Goal: Task Accomplishment & Management: Manage account settings

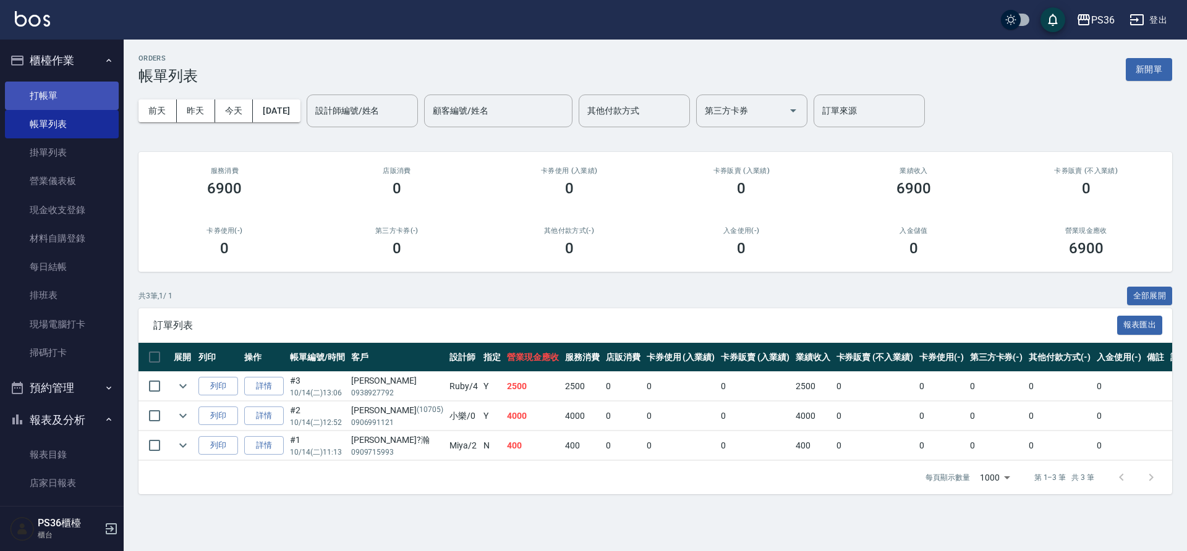
drag, startPoint x: 191, startPoint y: 124, endPoint x: 36, endPoint y: 98, distance: 157.2
click at [36, 98] on link "打帳單" at bounding box center [62, 96] width 114 height 28
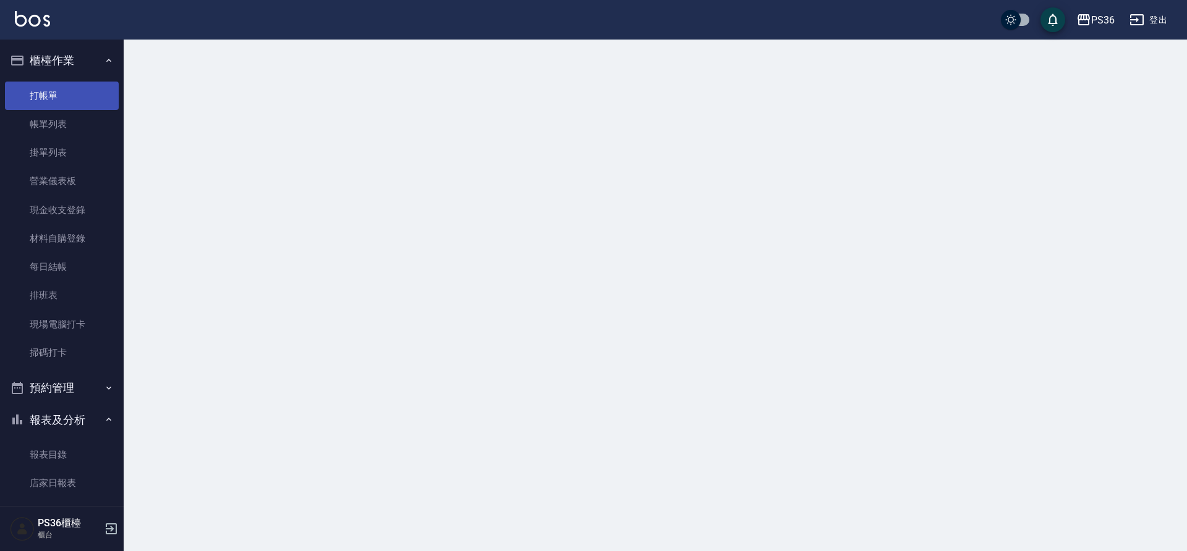
click at [36, 98] on link "打帳單" at bounding box center [62, 96] width 114 height 28
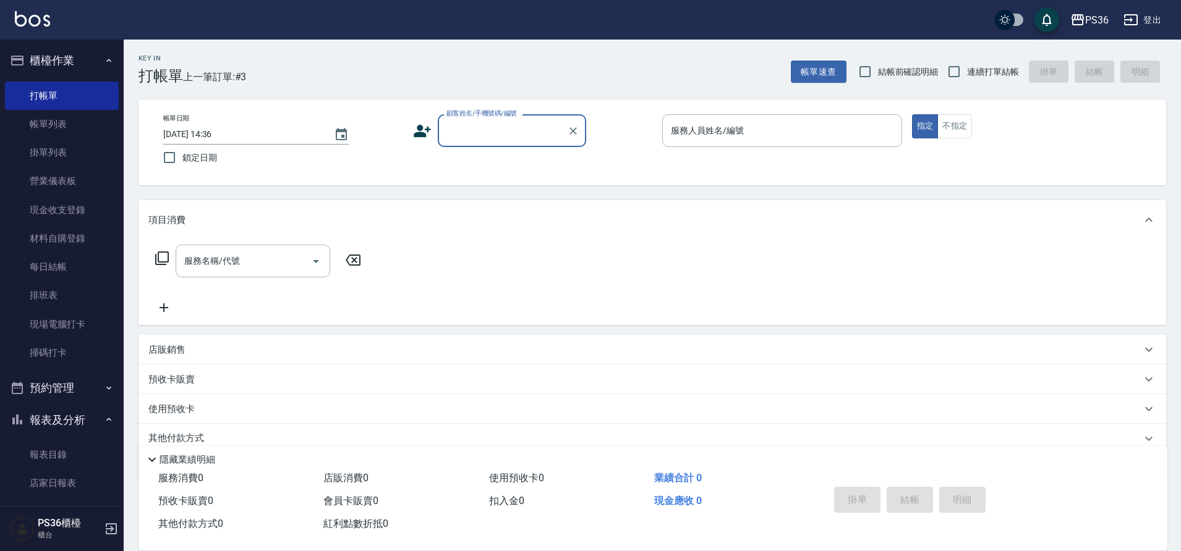
drag, startPoint x: 496, startPoint y: 110, endPoint x: 546, endPoint y: 200, distance: 103.0
click at [498, 112] on label "顧客姓名/手機號碼/編號" at bounding box center [481, 113] width 70 height 9
click at [498, 120] on input "顧客姓名/手機號碼/編號" at bounding box center [502, 131] width 119 height 22
type input "09318153"
click at [421, 135] on icon at bounding box center [422, 131] width 17 height 12
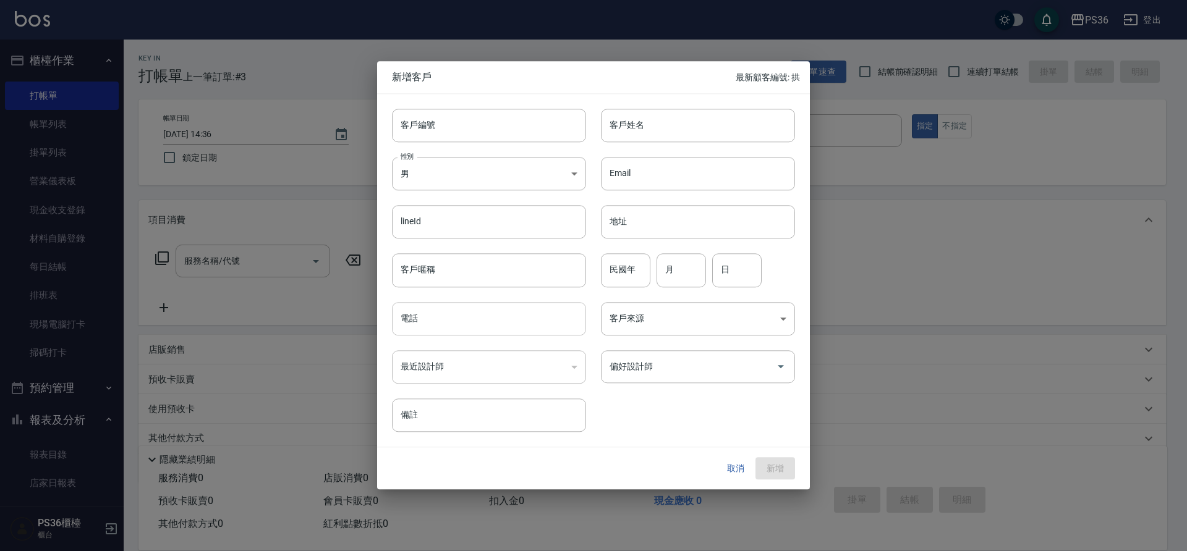
click at [485, 312] on input "電話" at bounding box center [489, 318] width 194 height 33
type input "0931815309"
click at [677, 130] on input "客戶姓名" at bounding box center [698, 125] width 194 height 33
click at [692, 379] on div "偏好設計師" at bounding box center [698, 366] width 194 height 33
type input "黃小姐"
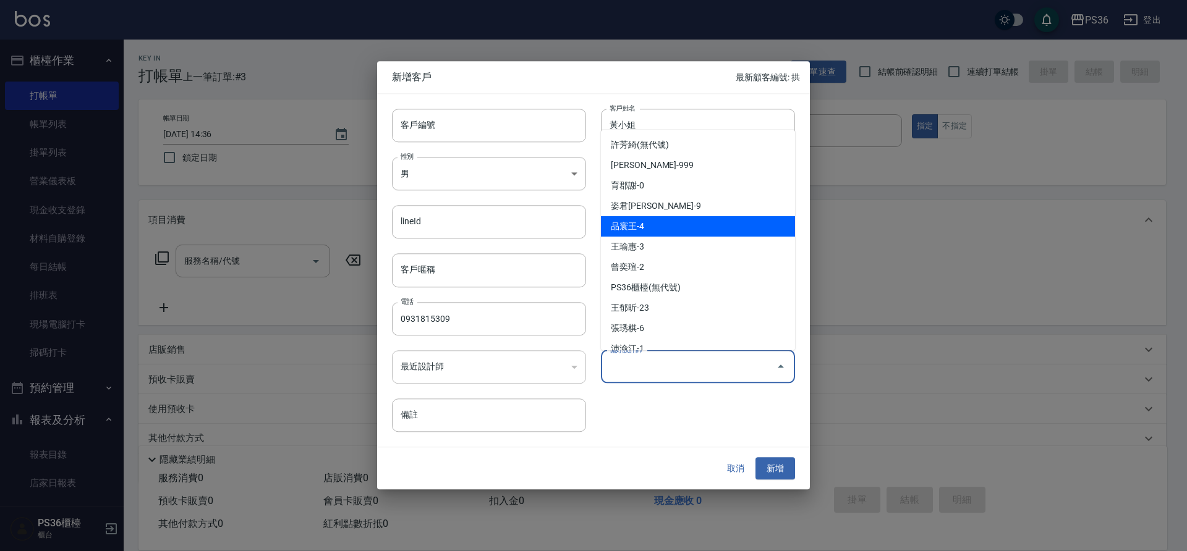
click at [667, 229] on li "品寰王-4" at bounding box center [698, 226] width 194 height 20
type input "品寰王"
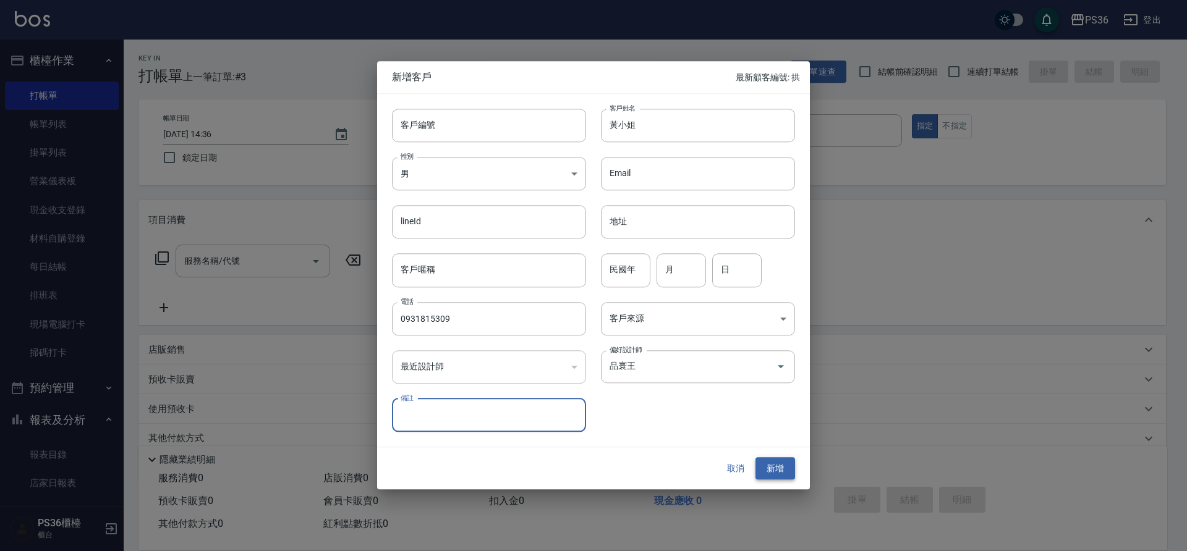
click at [782, 468] on button "新增" at bounding box center [775, 468] width 40 height 23
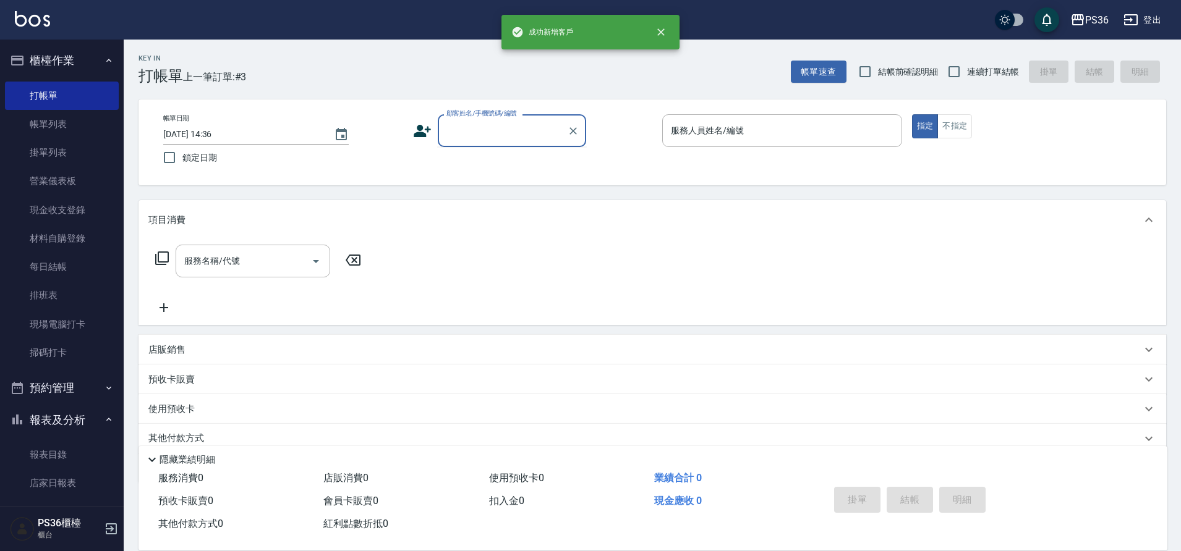
click at [508, 127] on div "顧客姓名/手機號碼/編號 顧客姓名/手機號碼/編號" at bounding box center [512, 130] width 148 height 33
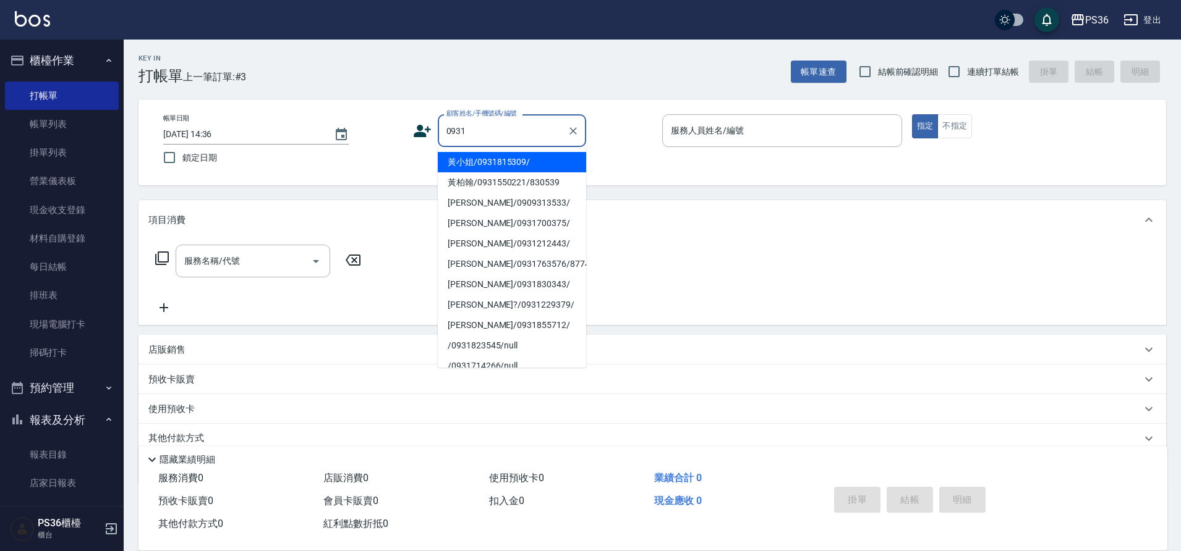
click at [467, 164] on li "黃小姐/0931815309/" at bounding box center [512, 162] width 148 height 20
type input "黃小姐/0931815309/"
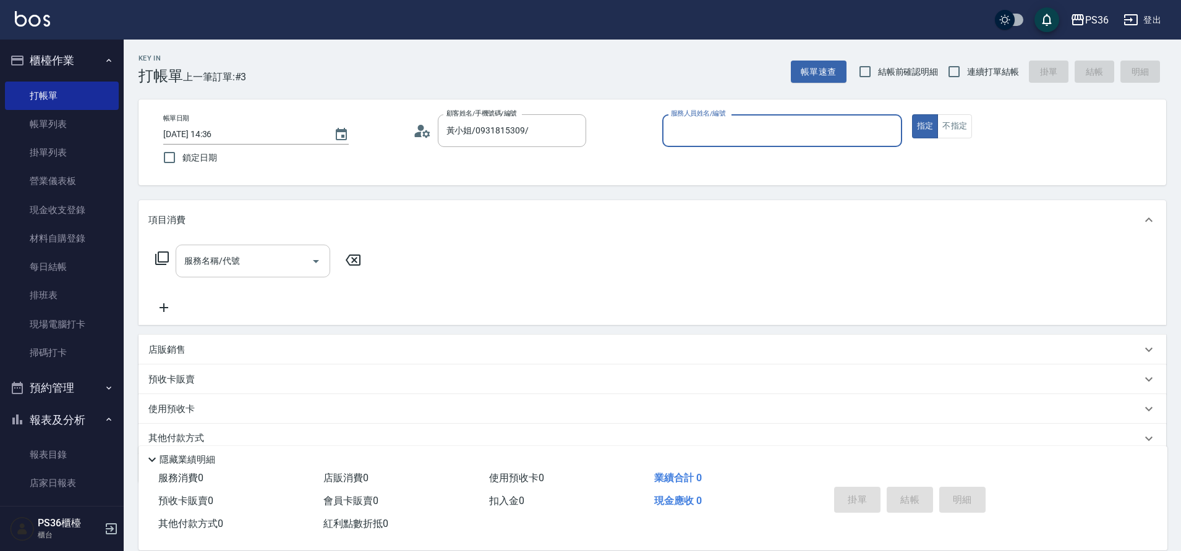
type input "Ruby-4"
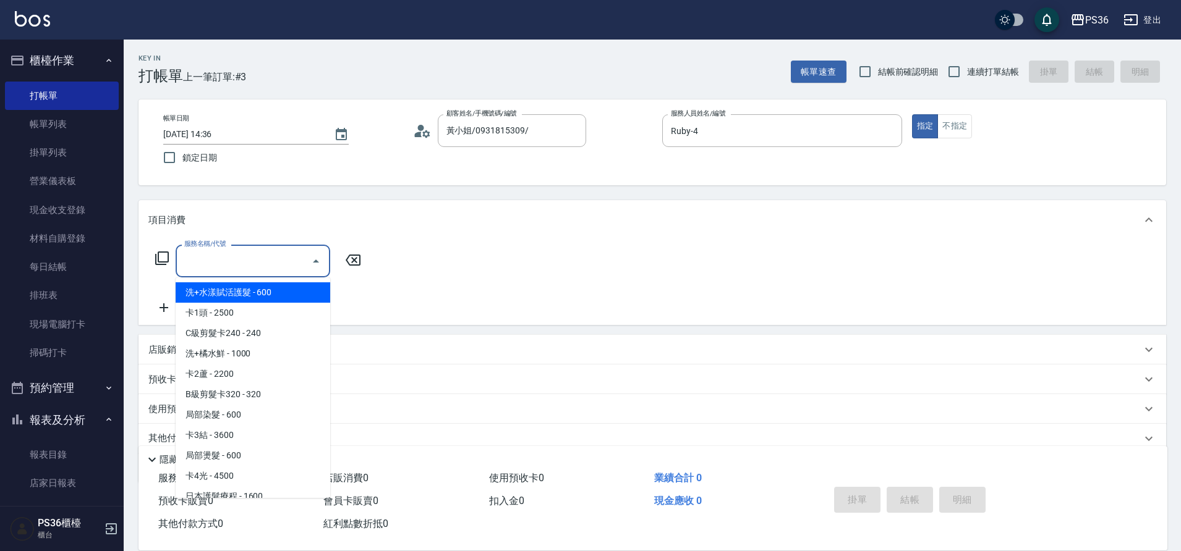
click at [285, 262] on input "服務名稱/代號" at bounding box center [243, 261] width 125 height 22
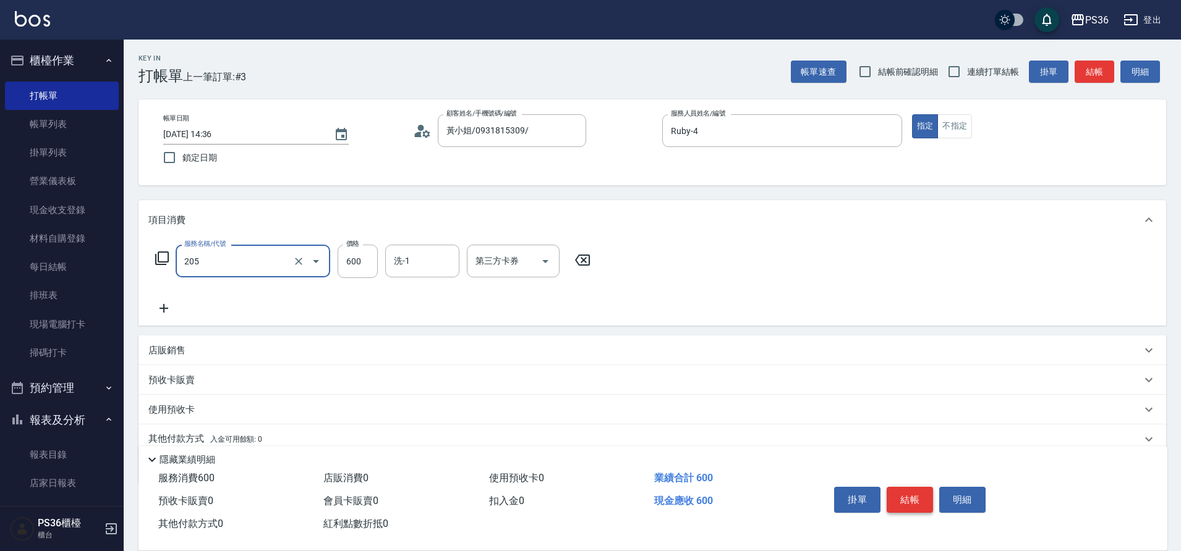
type input "A級洗剪(205)"
click at [927, 496] on button "結帳" at bounding box center [909, 500] width 46 height 26
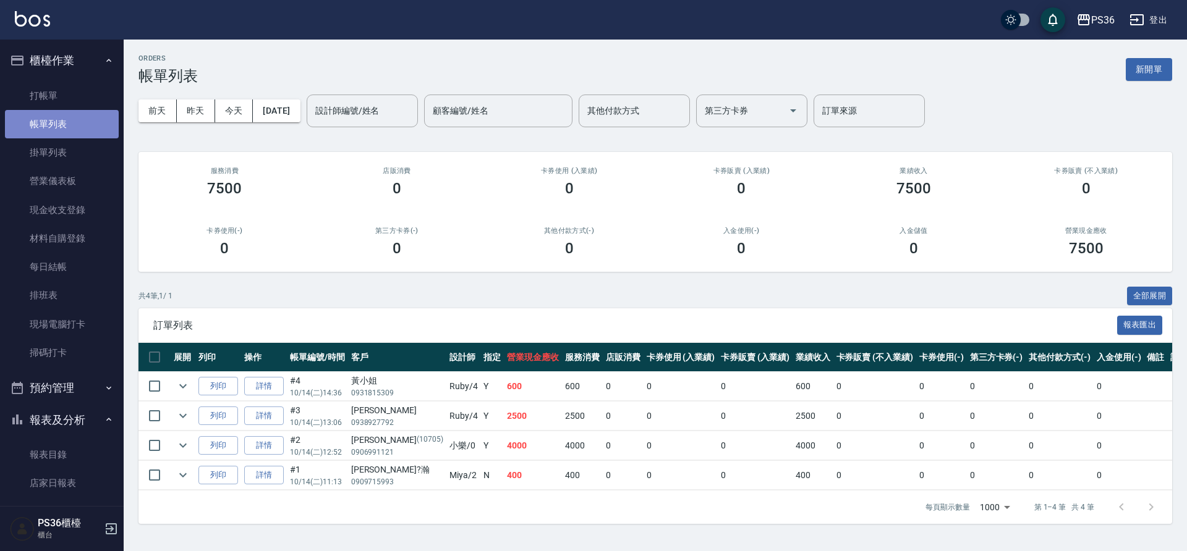
click at [64, 113] on link "帳單列表" at bounding box center [62, 124] width 114 height 28
click at [70, 98] on link "打帳單" at bounding box center [62, 96] width 114 height 28
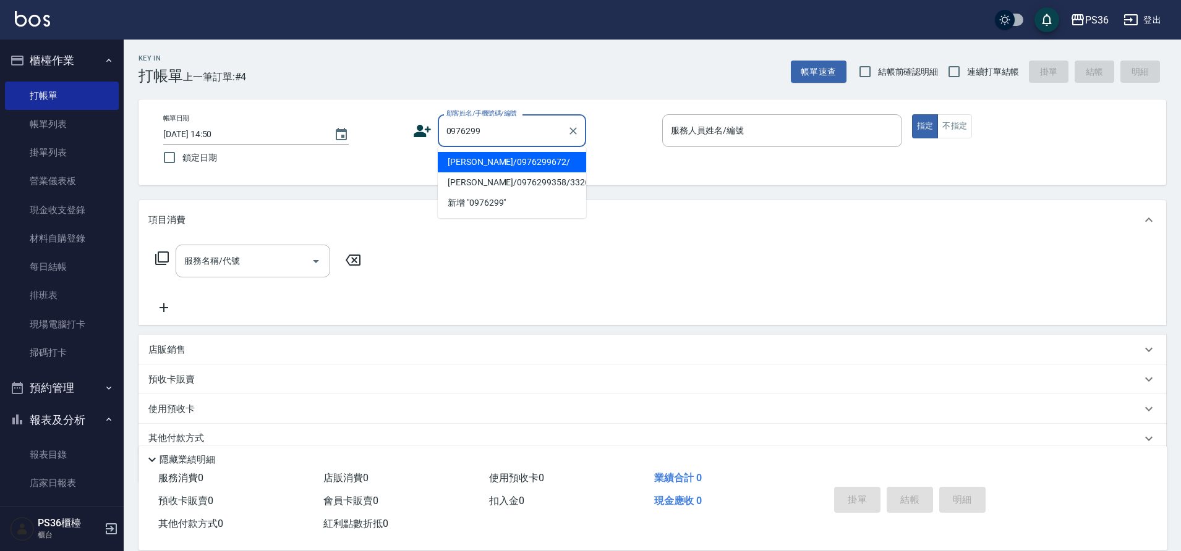
click at [529, 170] on li "[PERSON_NAME]/0976299672/" at bounding box center [512, 162] width 148 height 20
type input "[PERSON_NAME]/0976299672/"
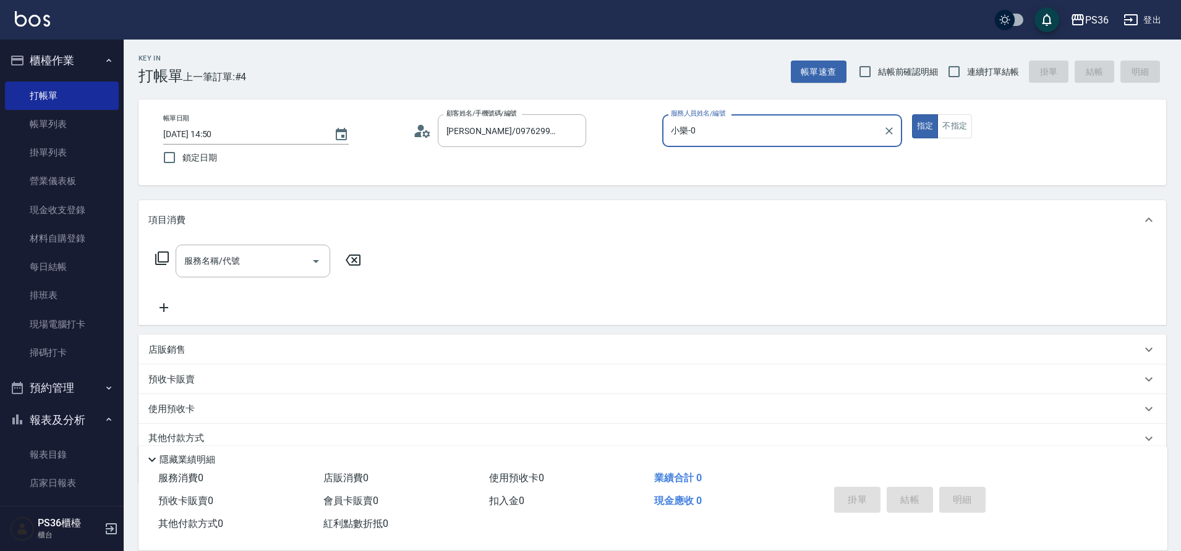
type input "小樂-0"
click at [163, 250] on div "服務名稱/代號 服務名稱/代號" at bounding box center [258, 261] width 220 height 33
click at [161, 253] on icon at bounding box center [162, 258] width 15 height 15
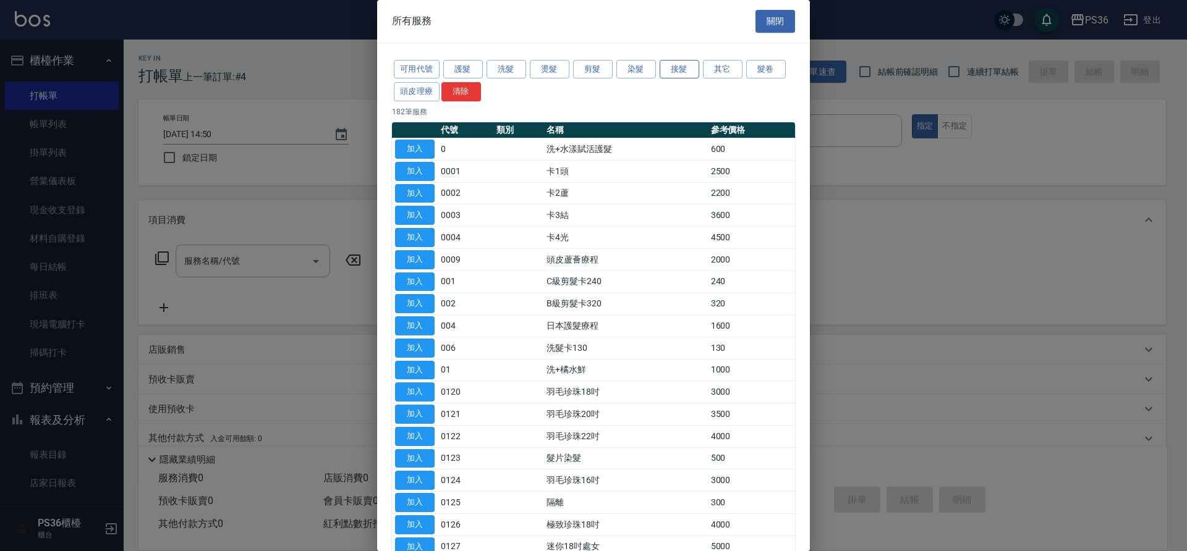
click at [690, 72] on button "接髮" at bounding box center [680, 69] width 40 height 19
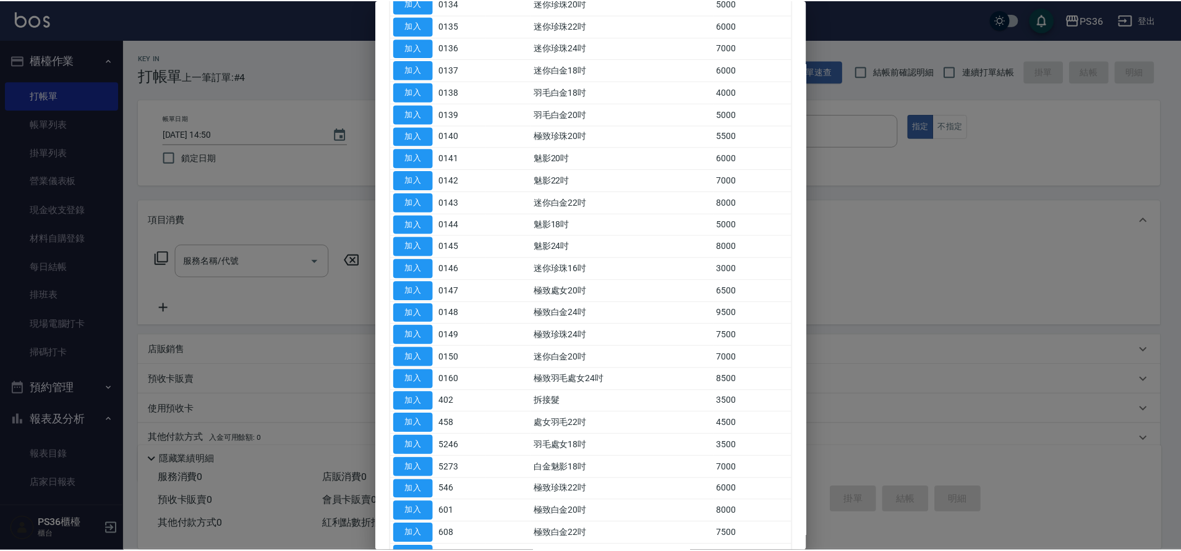
scroll to position [433, 0]
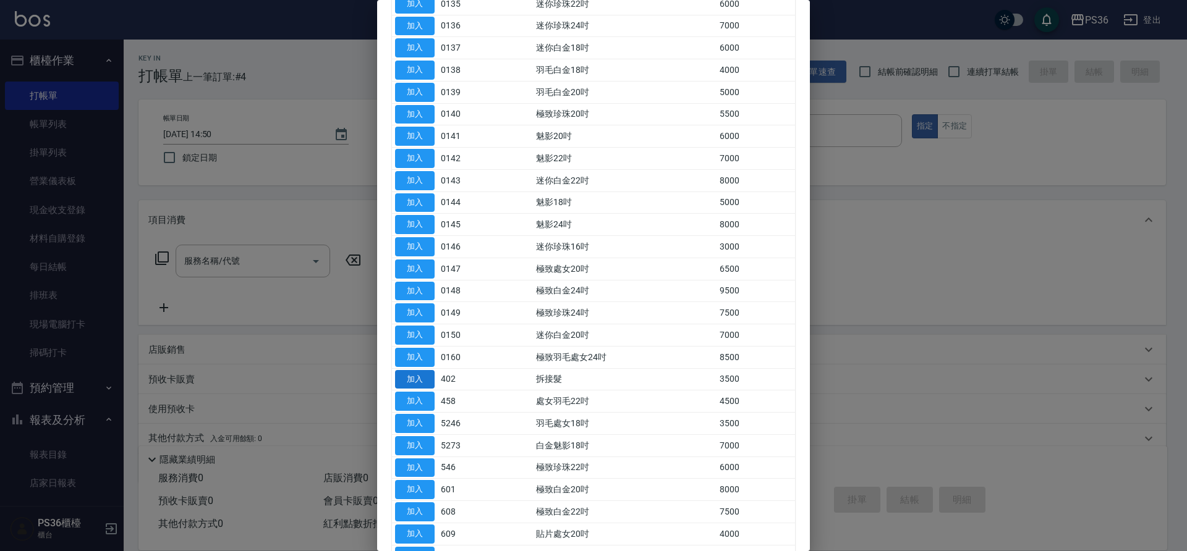
click at [427, 380] on button "加入" at bounding box center [415, 379] width 40 height 19
type input "拆接髮(402)"
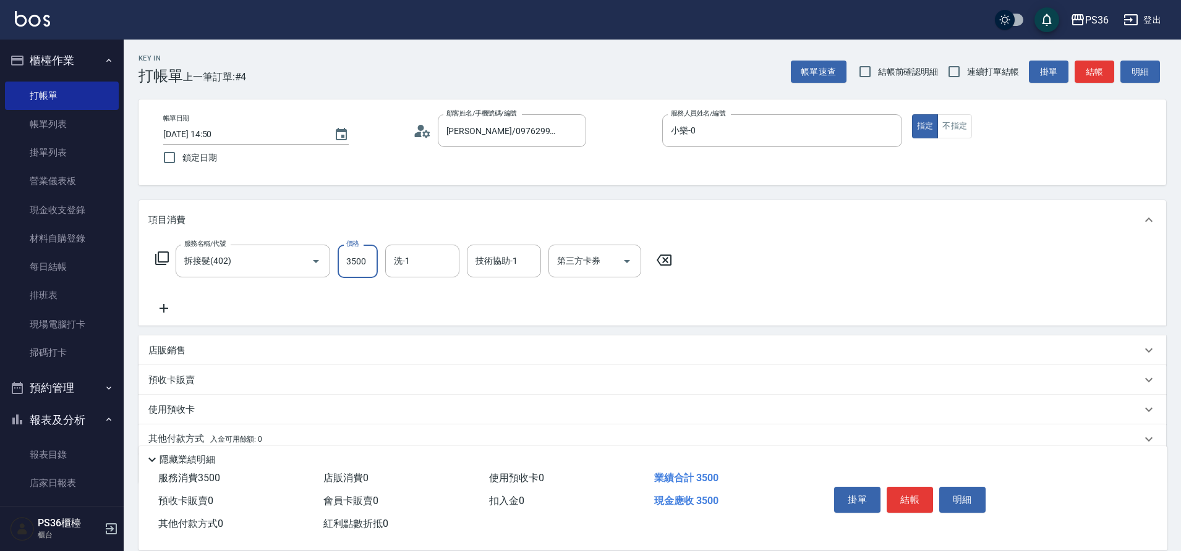
click at [367, 265] on input "3500" at bounding box center [357, 261] width 40 height 33
type input "4000"
click at [920, 487] on button "結帳" at bounding box center [909, 500] width 46 height 26
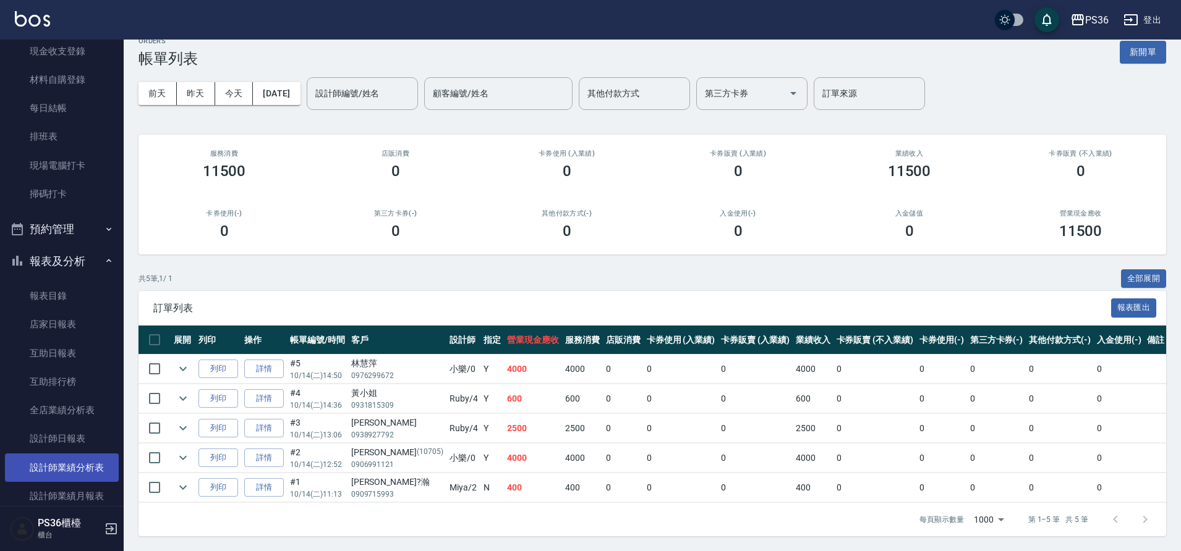
scroll to position [309, 0]
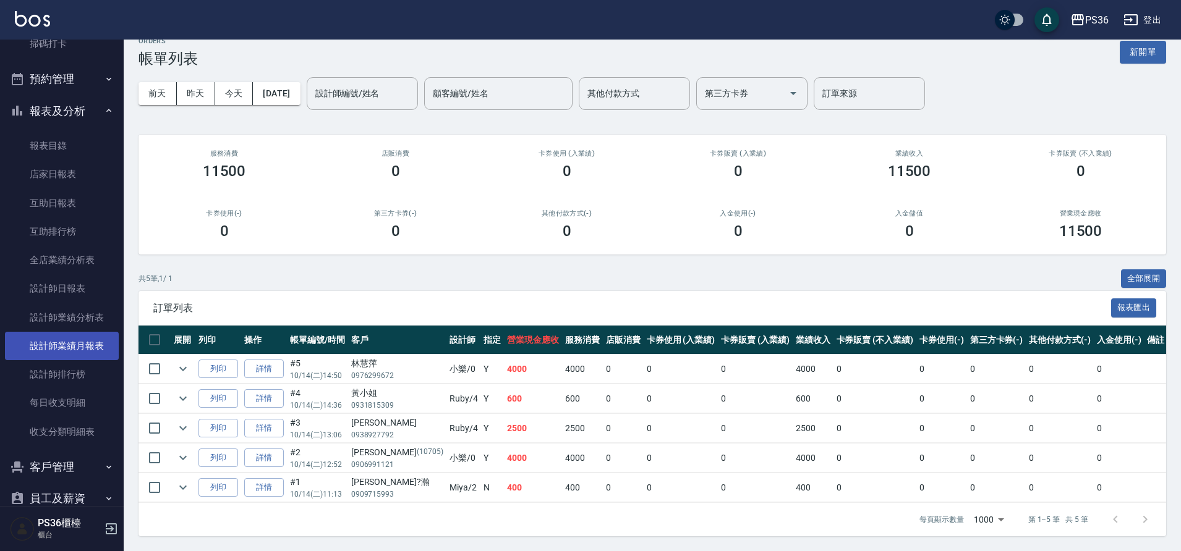
click at [78, 336] on link "設計師業績月報表" at bounding box center [62, 346] width 114 height 28
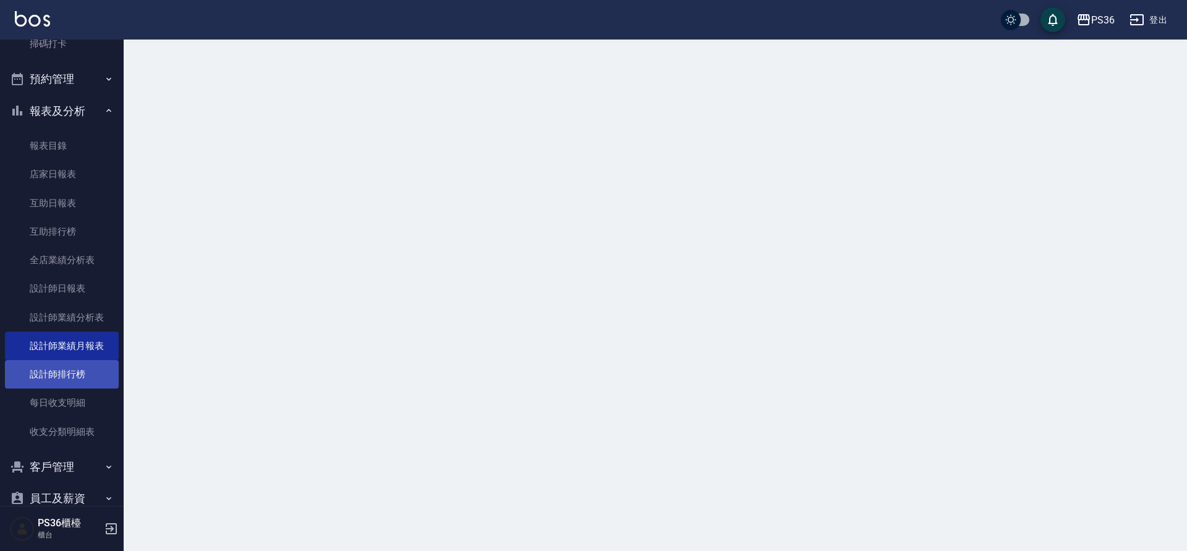
click at [88, 380] on link "設計師排行榜" at bounding box center [62, 374] width 114 height 28
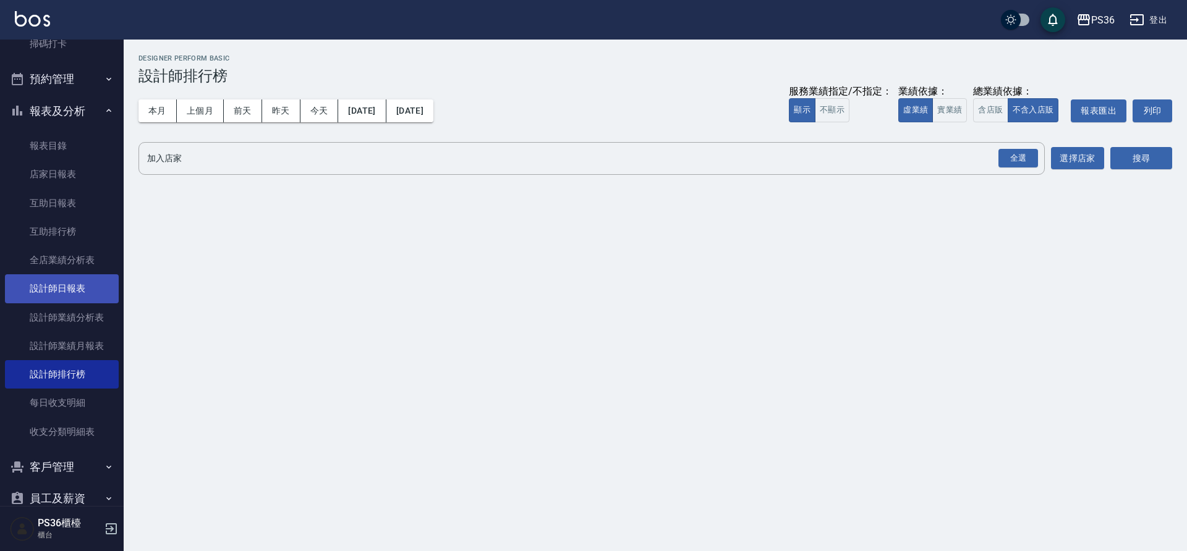
click at [85, 287] on link "設計師日報表" at bounding box center [62, 288] width 114 height 28
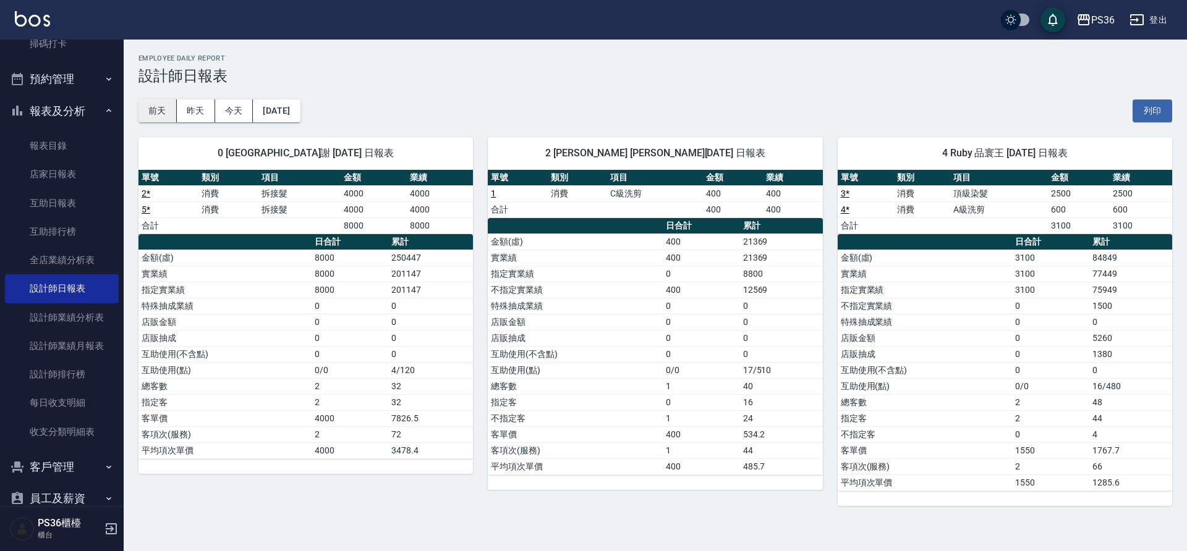
click at [164, 118] on button "前天" at bounding box center [157, 111] width 38 height 23
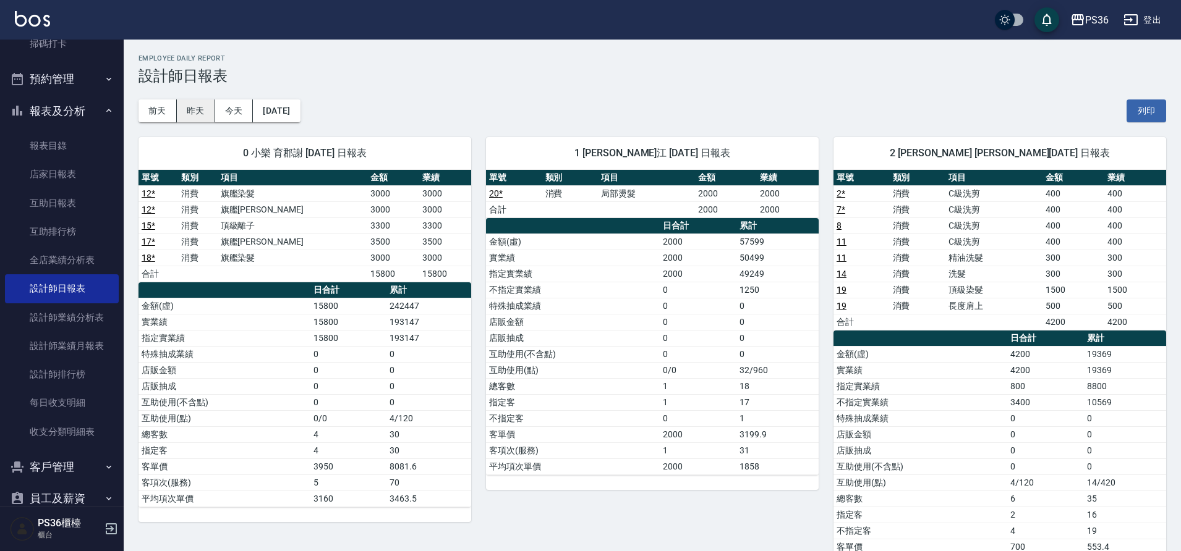
click at [185, 109] on button "昨天" at bounding box center [196, 111] width 38 height 23
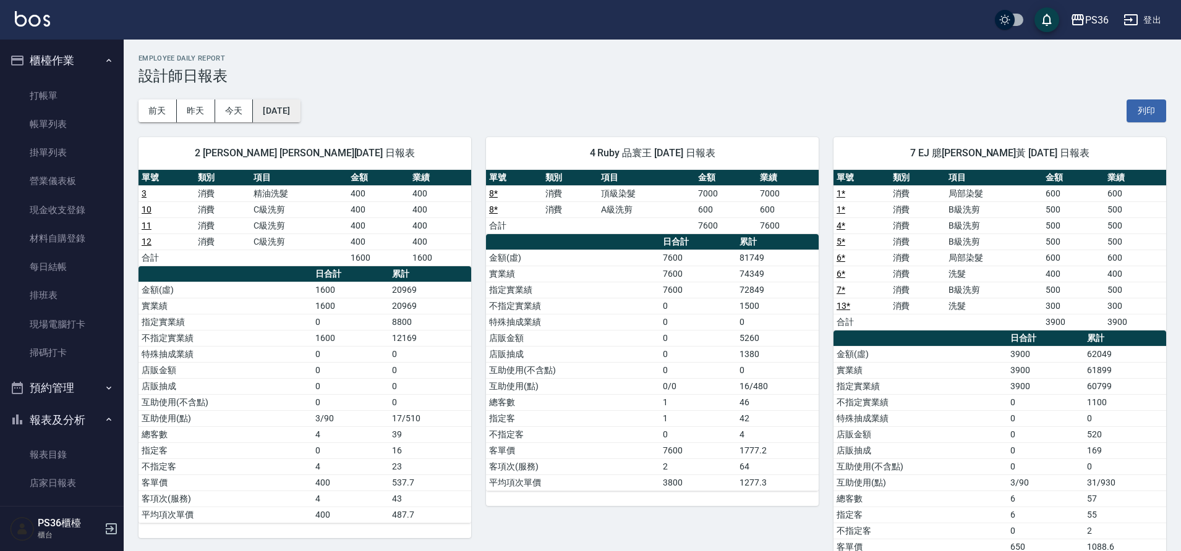
click at [267, 109] on button "[DATE]" at bounding box center [276, 111] width 47 height 23
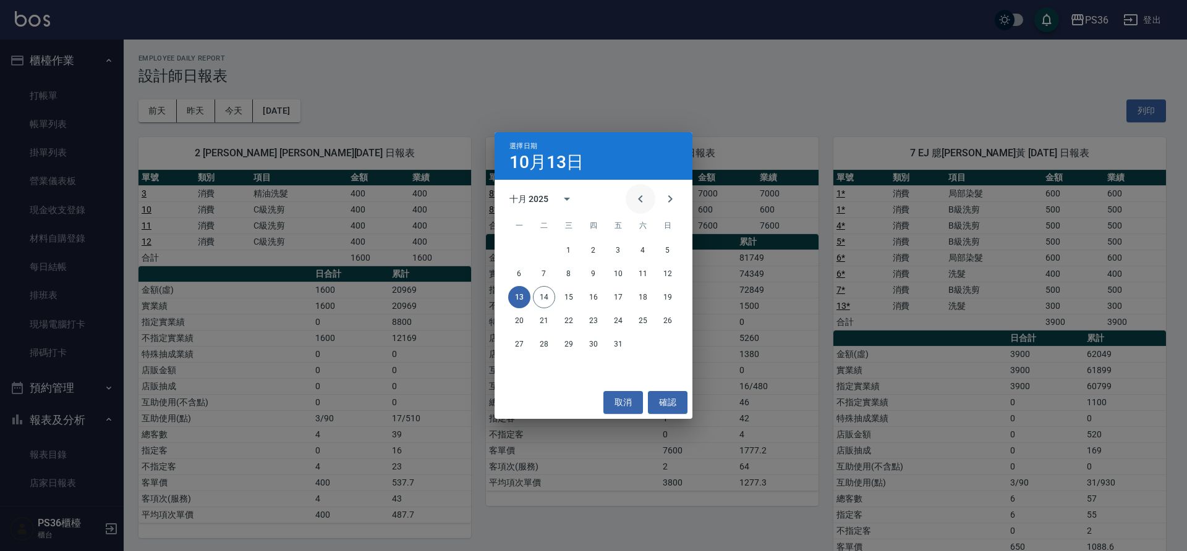
click at [636, 200] on icon "Previous month" at bounding box center [640, 199] width 15 height 15
click at [671, 273] on button "14" at bounding box center [667, 274] width 22 height 22
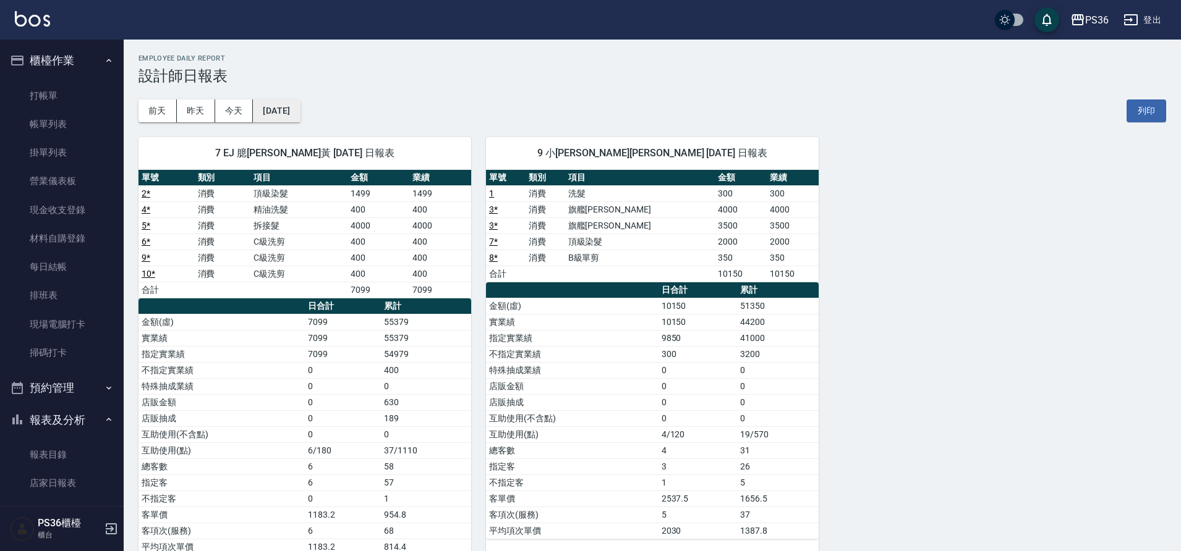
click at [291, 116] on button "[DATE]" at bounding box center [276, 111] width 47 height 23
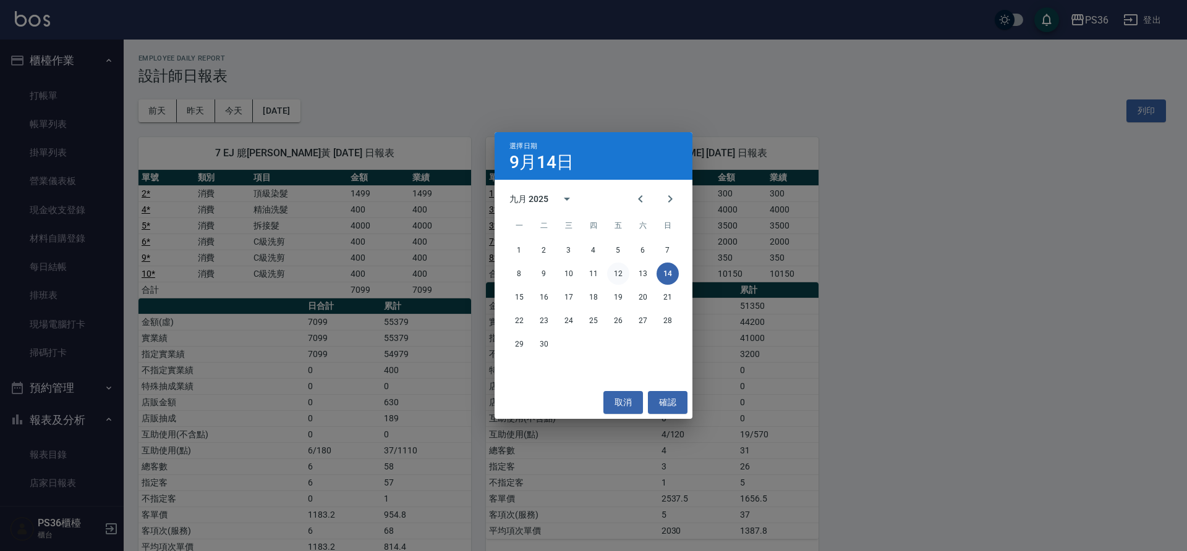
click at [620, 274] on button "12" at bounding box center [618, 274] width 22 height 22
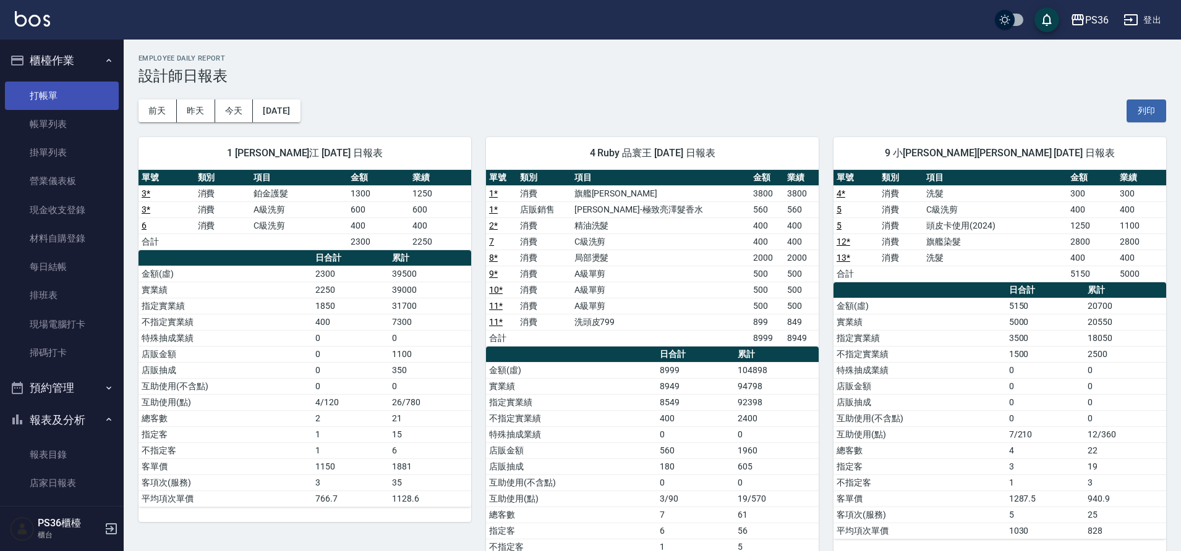
click at [65, 90] on link "打帳單" at bounding box center [62, 96] width 114 height 28
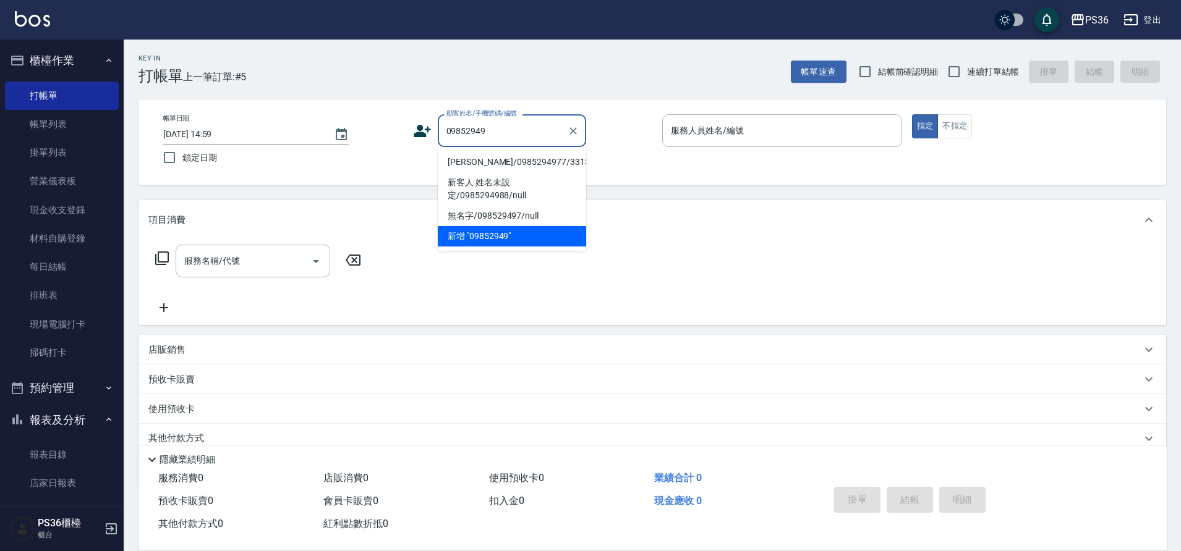
click at [448, 157] on li "[PERSON_NAME]/0985294977/331350" at bounding box center [512, 162] width 148 height 20
type input "[PERSON_NAME]/0985294977/331350"
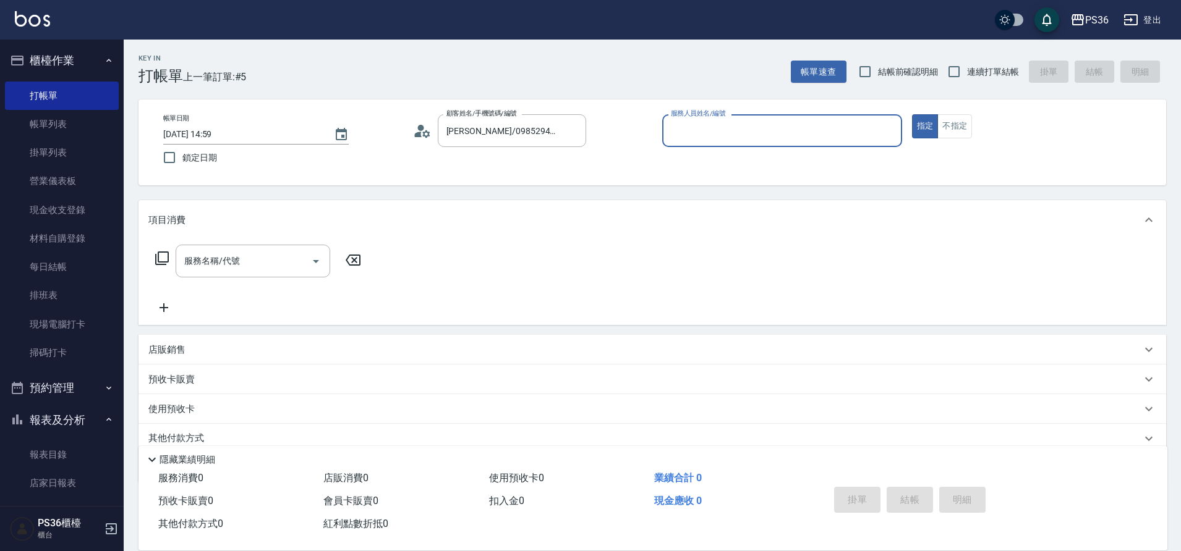
type input "[PERSON_NAME]-1"
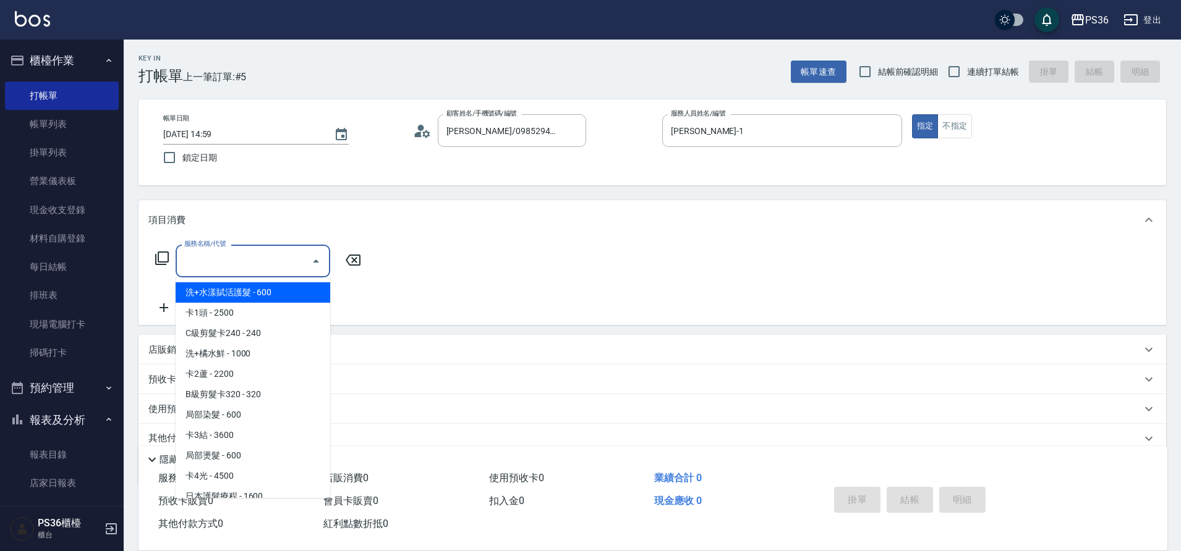
click at [212, 257] on div "服務名稱/代號 服務名稱/代號" at bounding box center [253, 261] width 155 height 33
click at [163, 254] on icon at bounding box center [162, 258] width 15 height 15
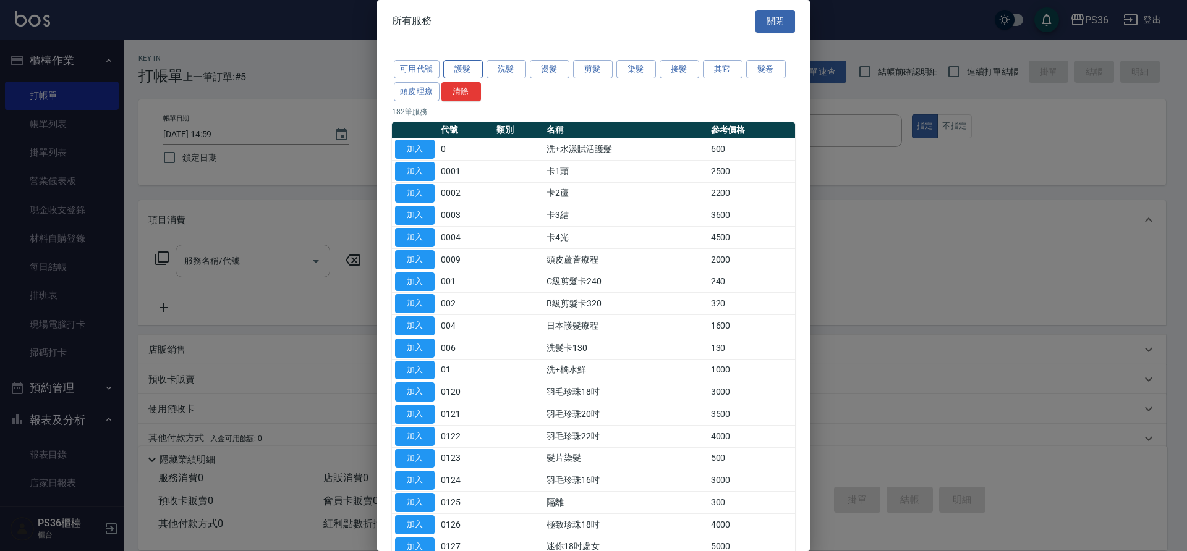
click at [472, 69] on button "護髮" at bounding box center [463, 69] width 40 height 19
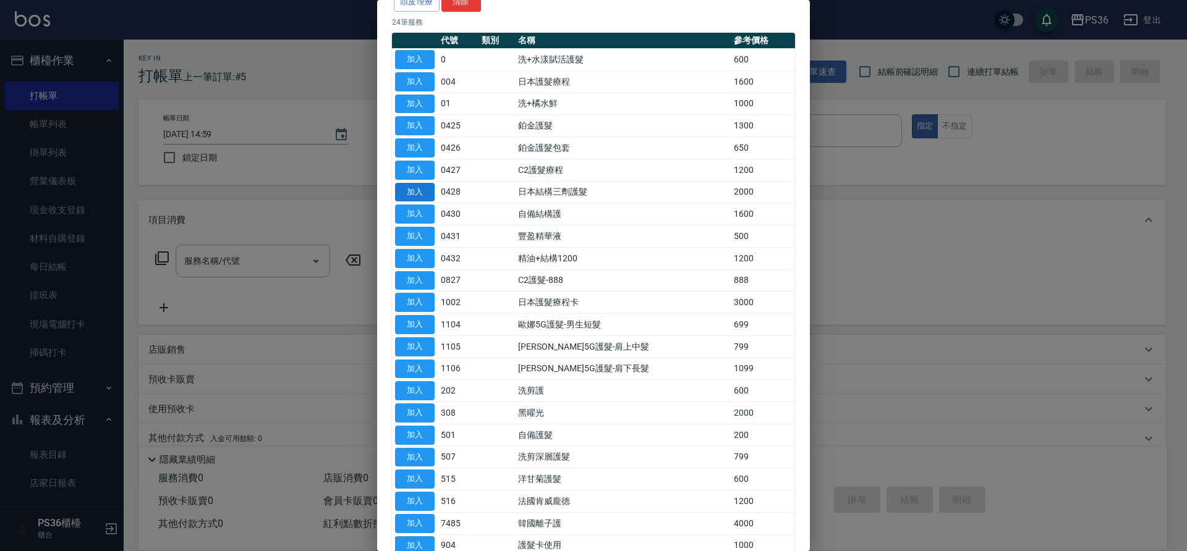
scroll to position [185, 0]
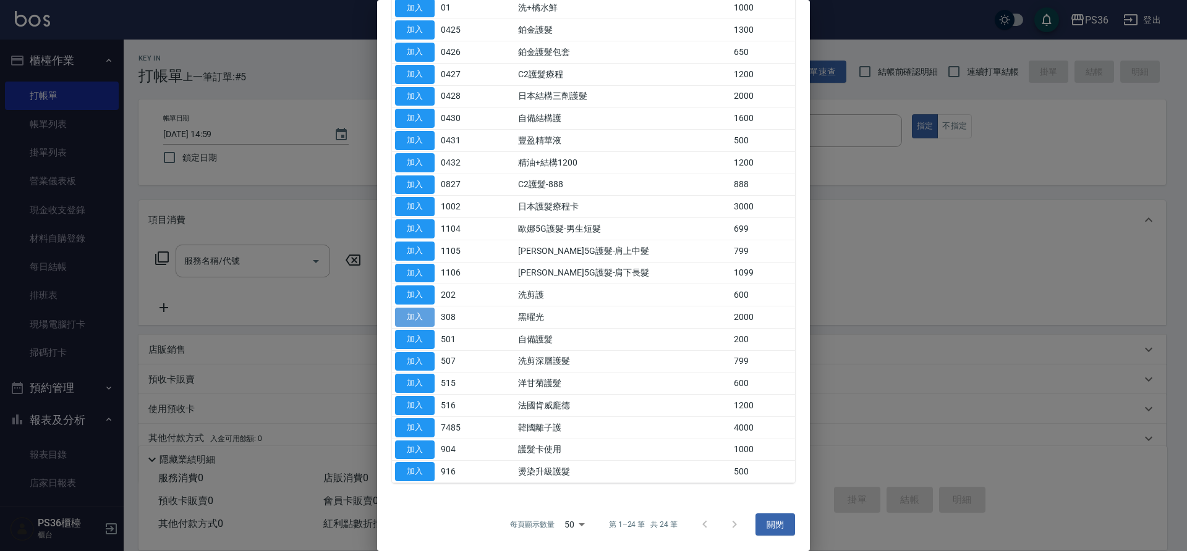
click at [407, 320] on button "加入" at bounding box center [415, 317] width 40 height 19
type input "黑曜光(308)"
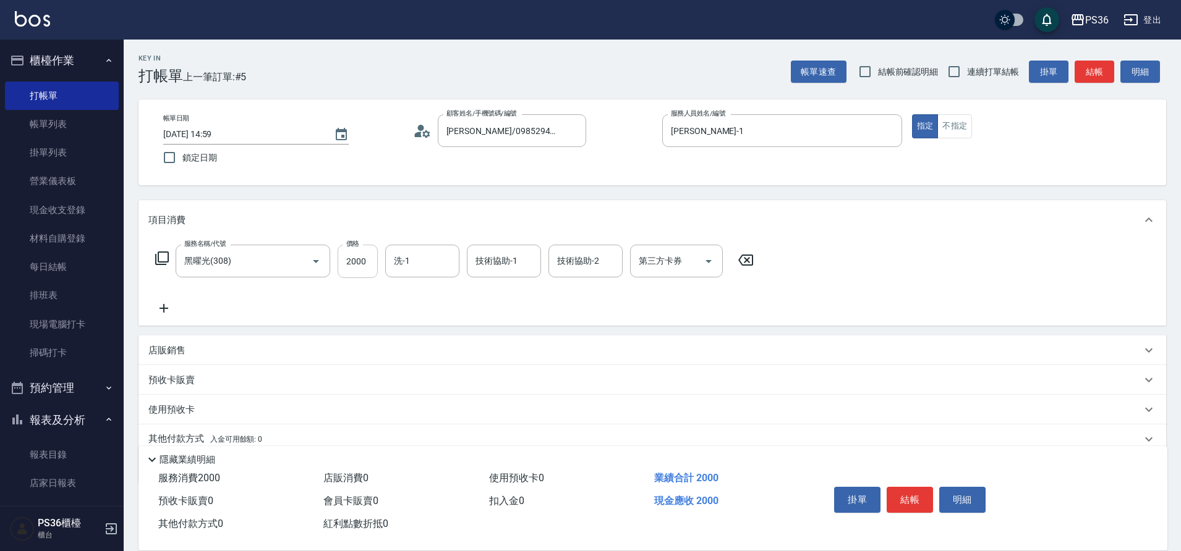
click at [367, 268] on input "2000" at bounding box center [357, 261] width 40 height 33
type input "1600"
click at [928, 496] on button "結帳" at bounding box center [909, 500] width 46 height 26
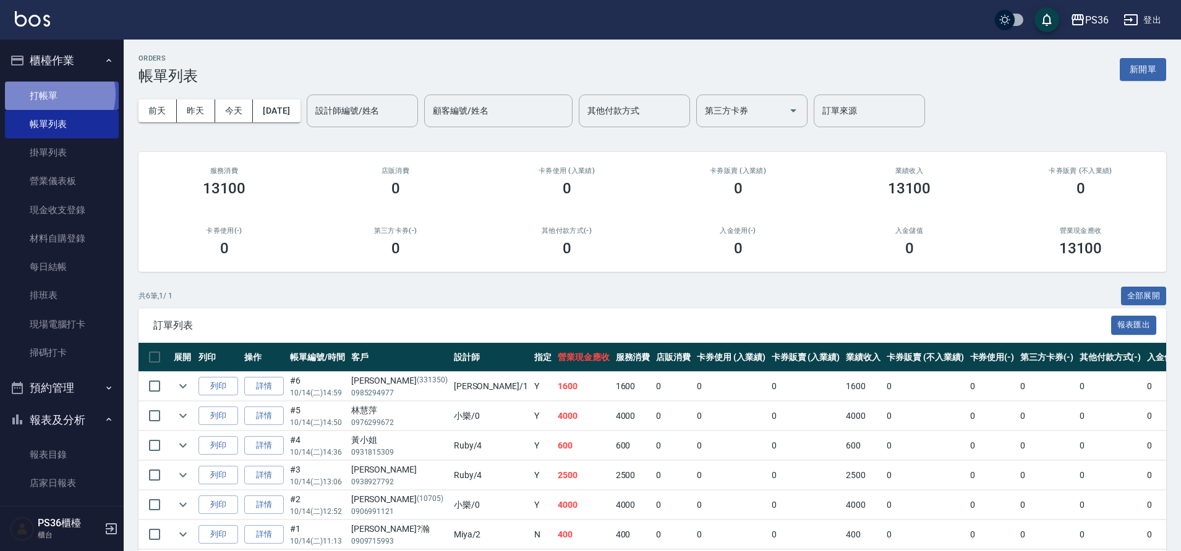
click at [54, 94] on link "打帳單" at bounding box center [62, 96] width 114 height 28
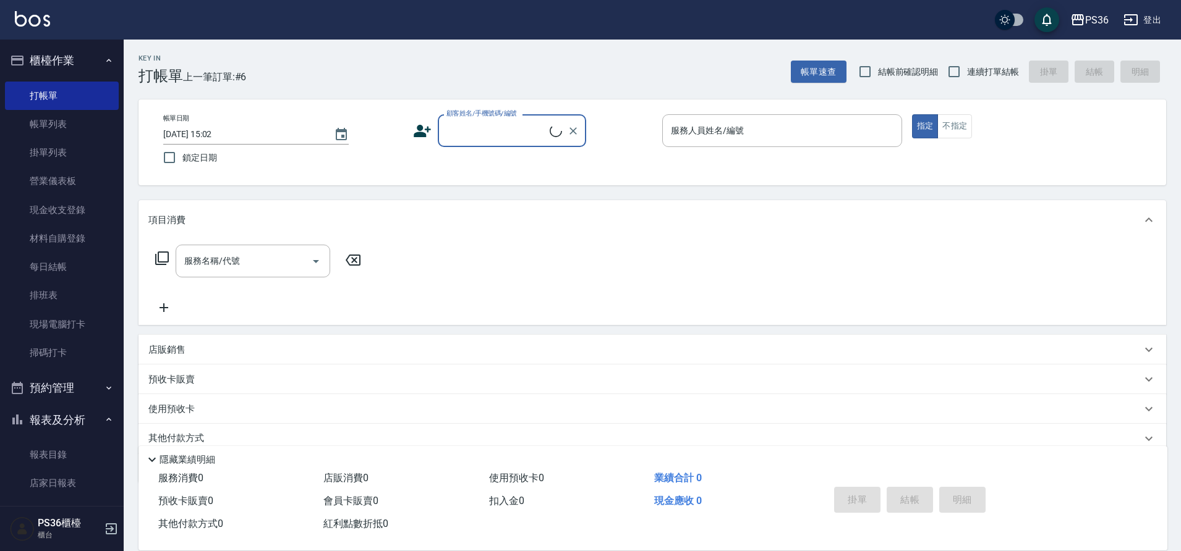
click at [513, 139] on input "顧客姓名/手機號碼/編號" at bounding box center [496, 131] width 106 height 22
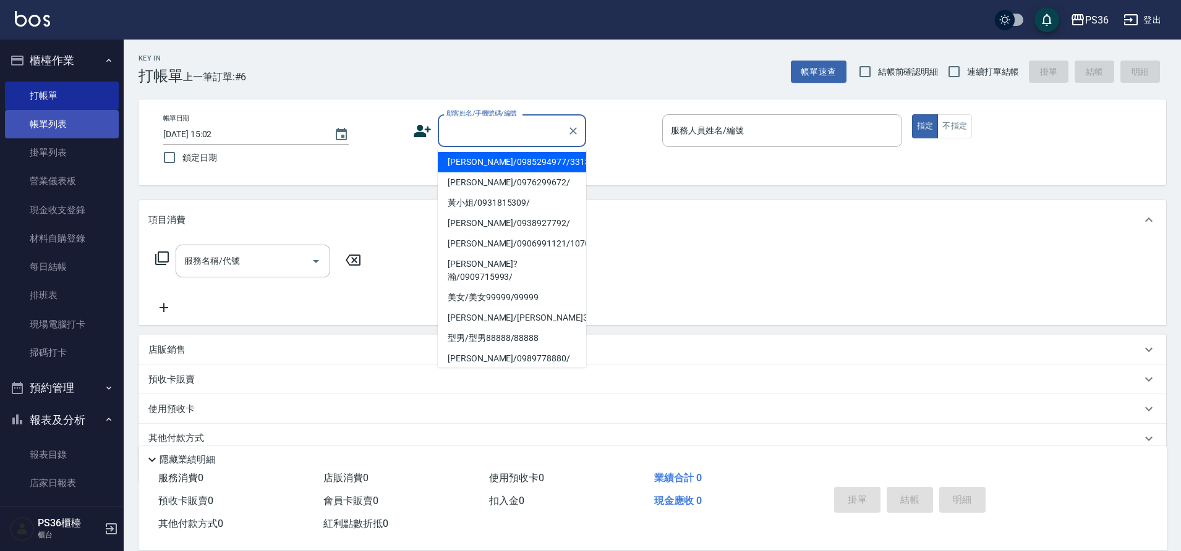
click at [40, 125] on link "帳單列表" at bounding box center [62, 124] width 114 height 28
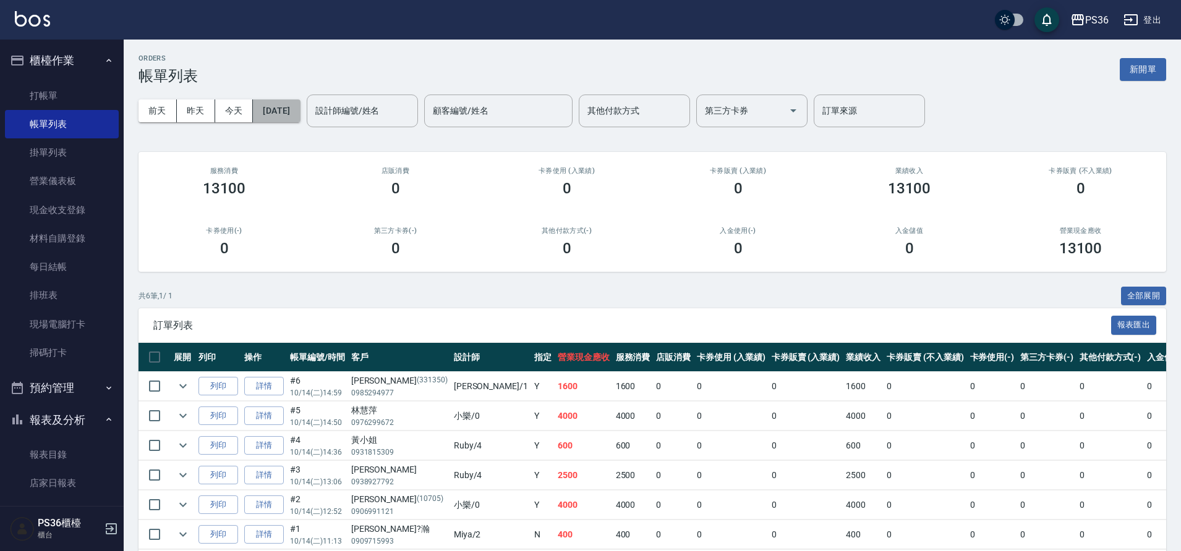
click at [274, 117] on button "[DATE]" at bounding box center [276, 111] width 47 height 23
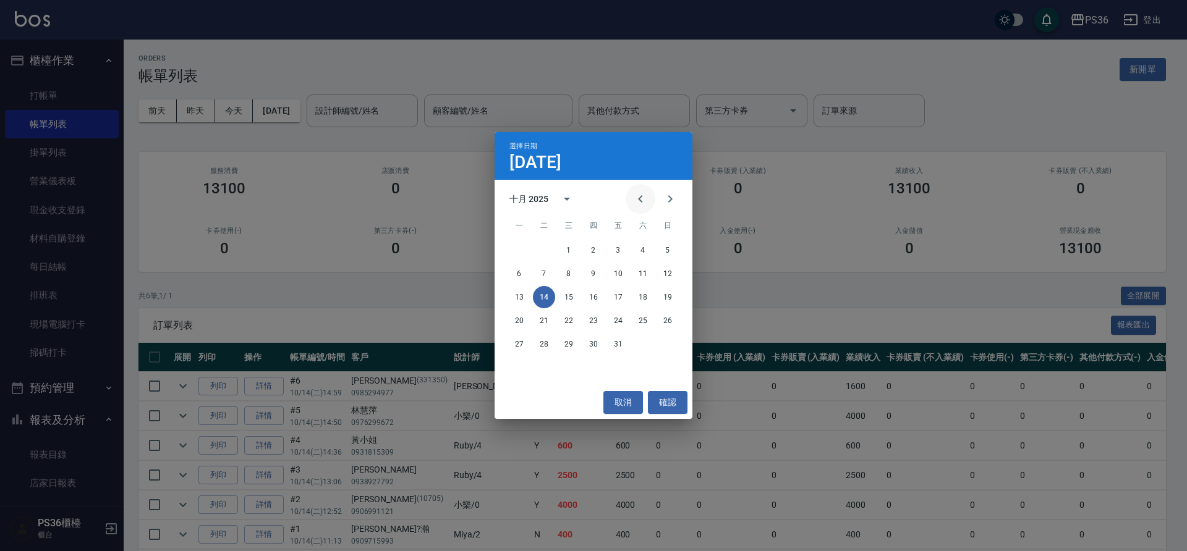
click at [640, 202] on icon "Previous month" at bounding box center [640, 199] width 15 height 15
click at [639, 206] on icon "Previous month" at bounding box center [640, 199] width 15 height 15
click at [622, 321] on button "22" at bounding box center [618, 321] width 22 height 22
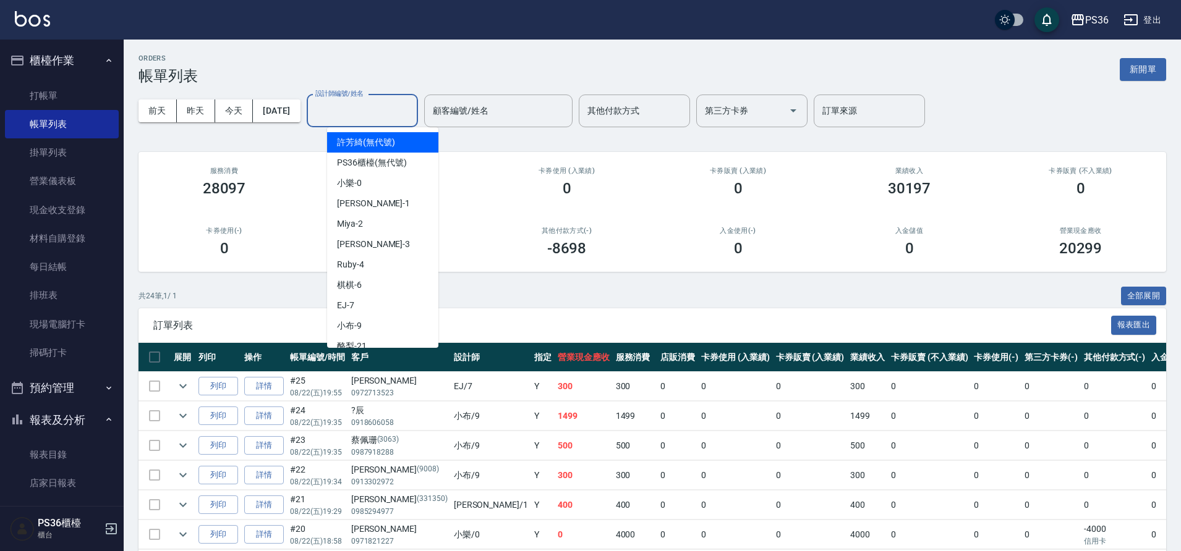
click at [376, 108] on div "設計師編號/姓名 設計師編號/姓名" at bounding box center [362, 111] width 111 height 33
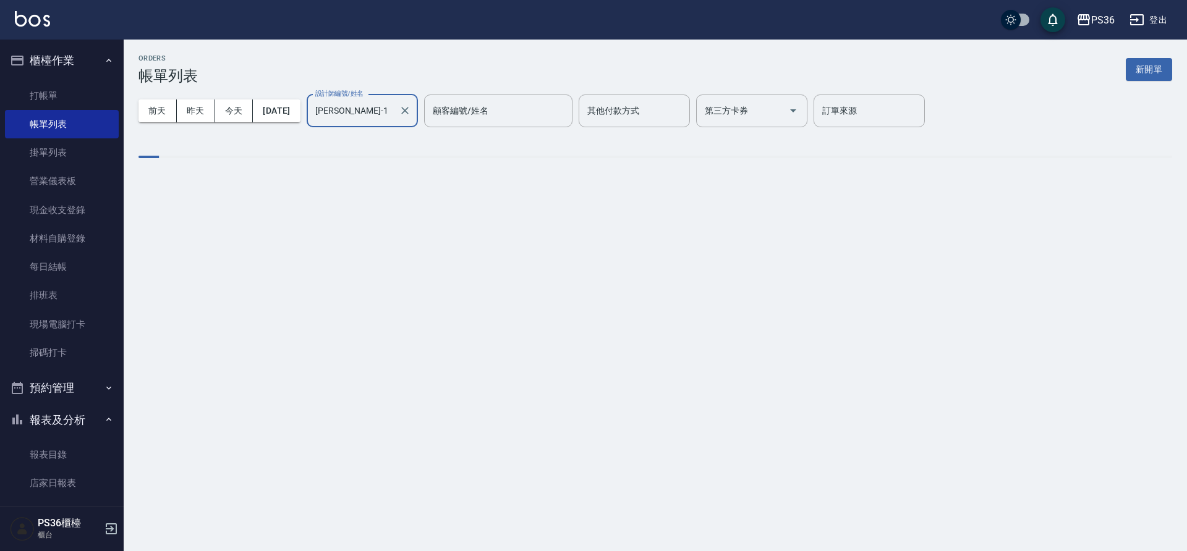
type input "[PERSON_NAME]-1"
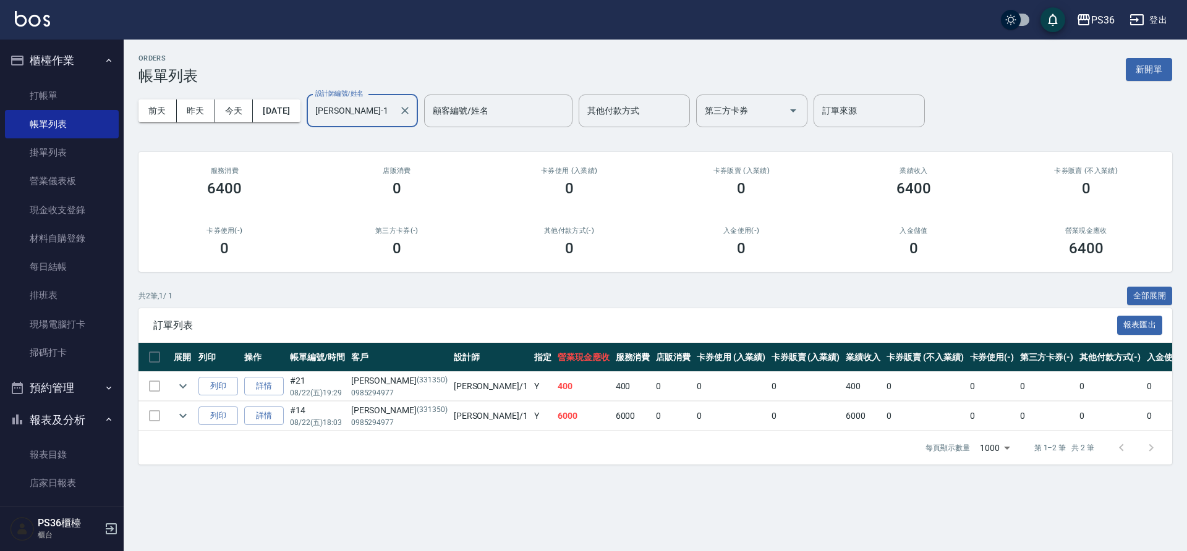
click at [287, 125] on div "[DATE] [DATE] [DATE] [DATE] 設計師編號/姓名 [PERSON_NAME]-1 設計師編號/姓名 顧客編號/姓名 顧客編號/姓名 其…" at bounding box center [655, 111] width 1034 height 53
click at [289, 117] on button "[DATE]" at bounding box center [276, 111] width 47 height 23
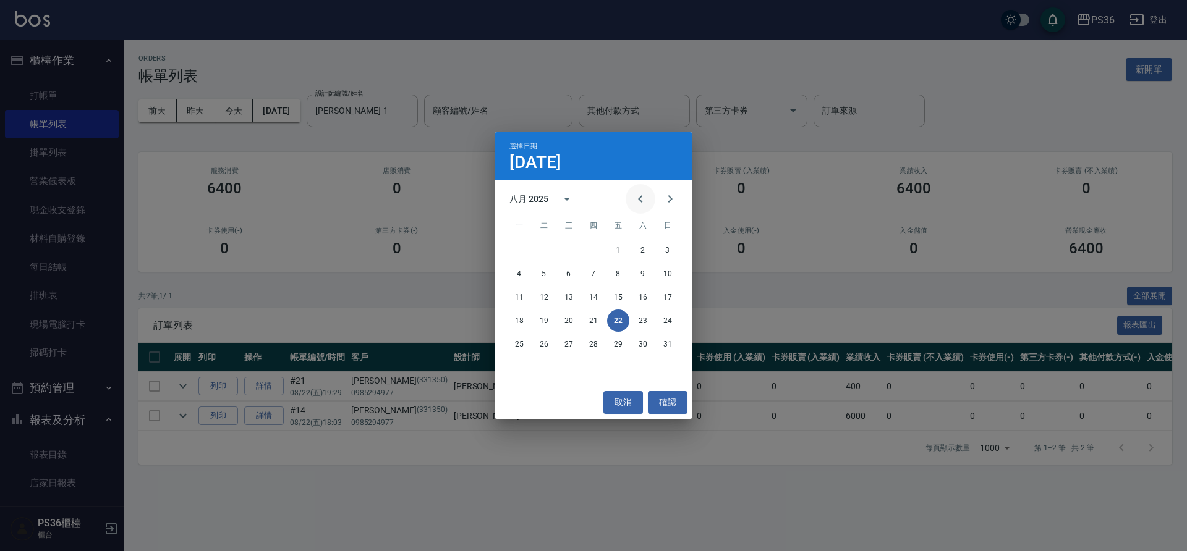
click at [632, 195] on button "Previous month" at bounding box center [641, 199] width 30 height 30
click at [571, 297] on button "16" at bounding box center [569, 297] width 22 height 22
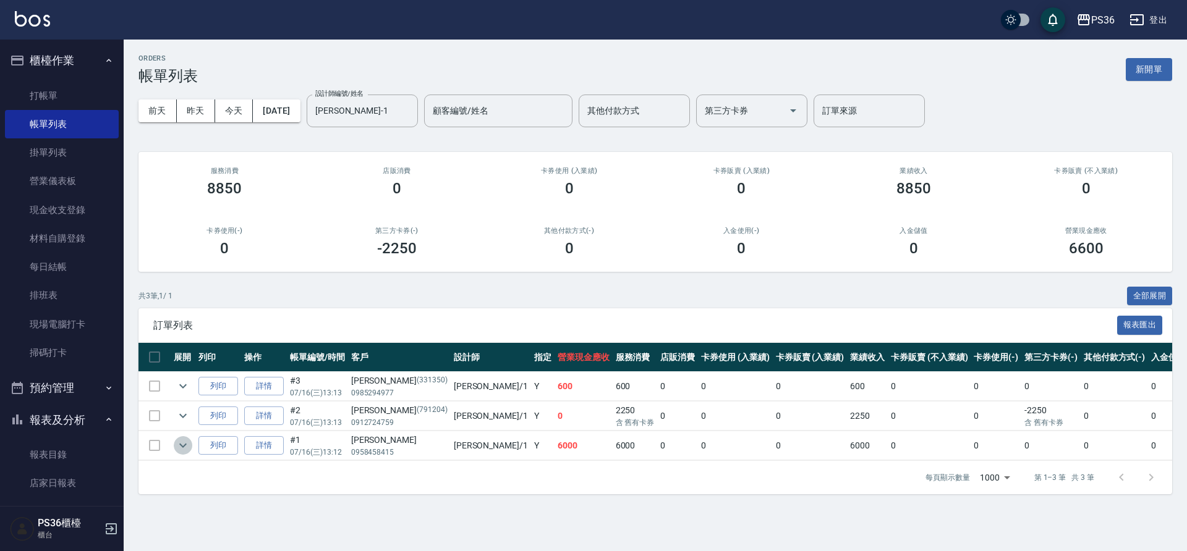
click at [179, 449] on icon "expand row" at bounding box center [183, 445] width 15 height 15
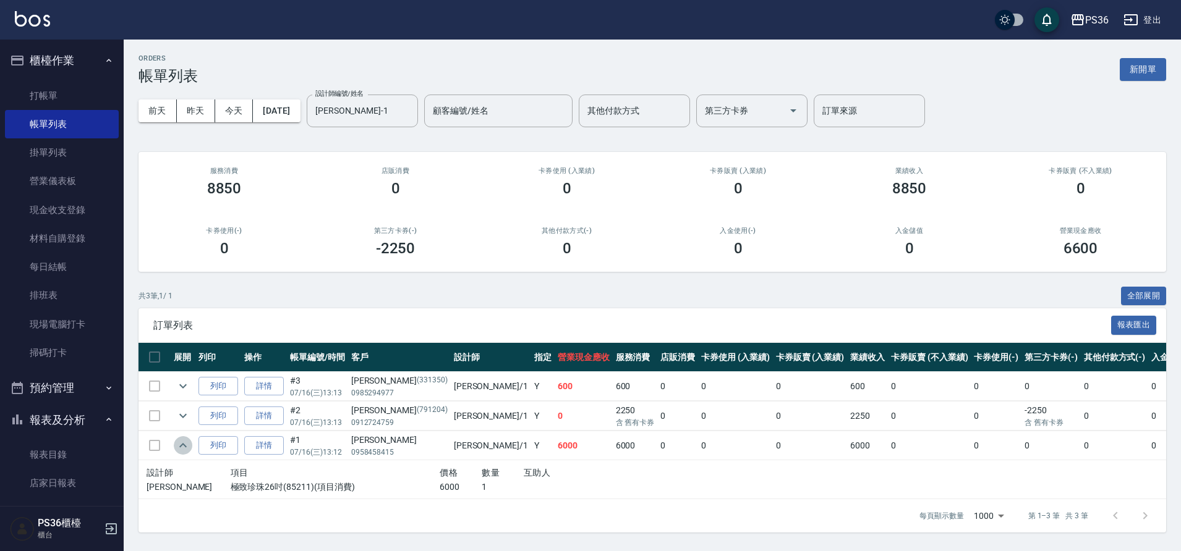
click at [179, 449] on icon "expand row" at bounding box center [183, 445] width 15 height 15
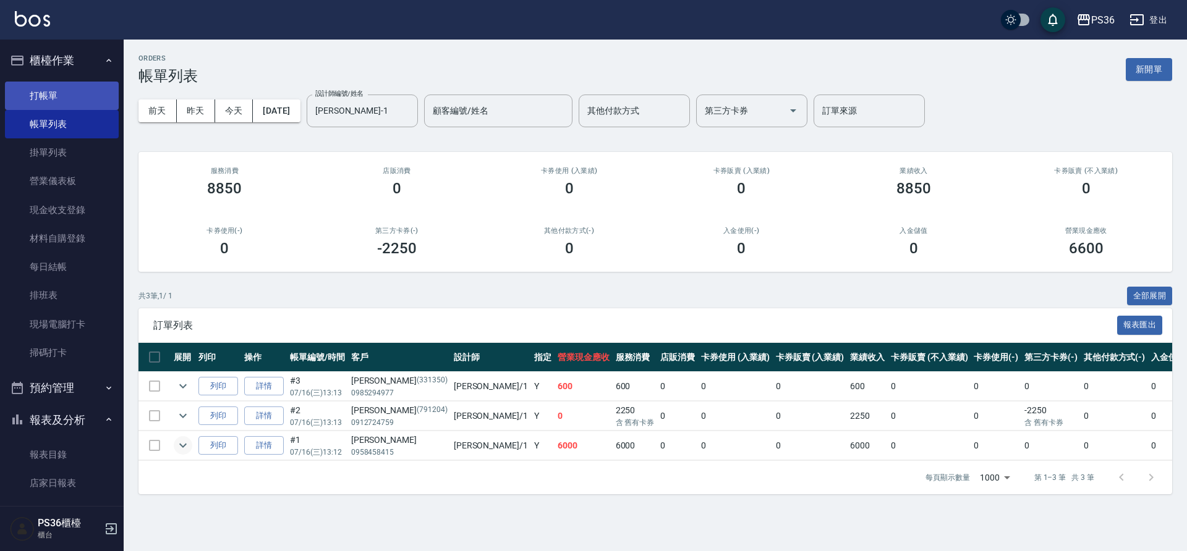
click at [54, 95] on link "打帳單" at bounding box center [62, 96] width 114 height 28
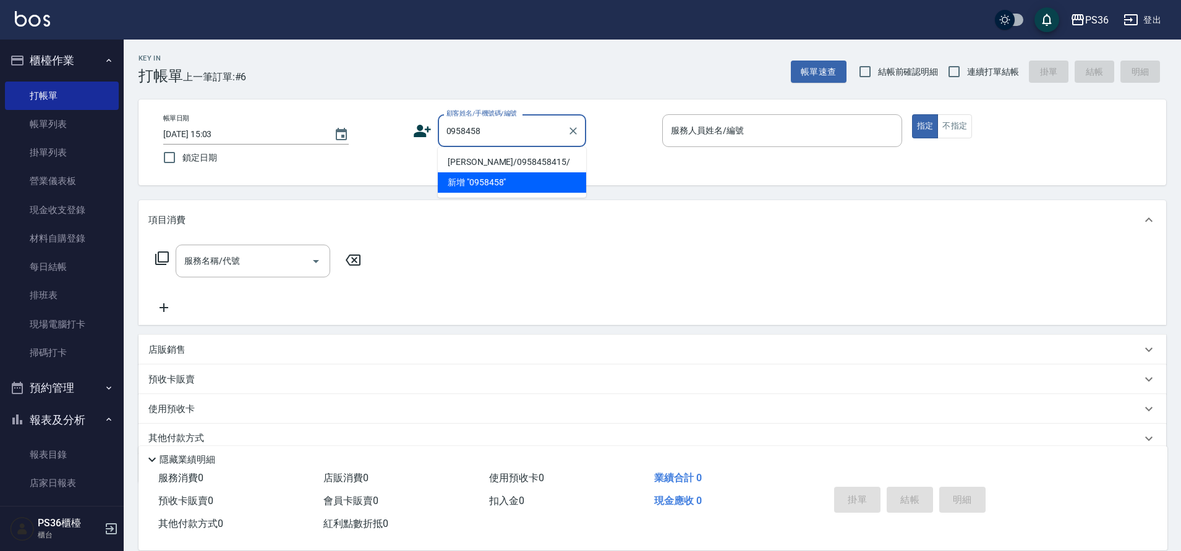
click at [509, 165] on li "[PERSON_NAME]/0958458415/" at bounding box center [512, 162] width 148 height 20
type input "[PERSON_NAME]/0958458415/"
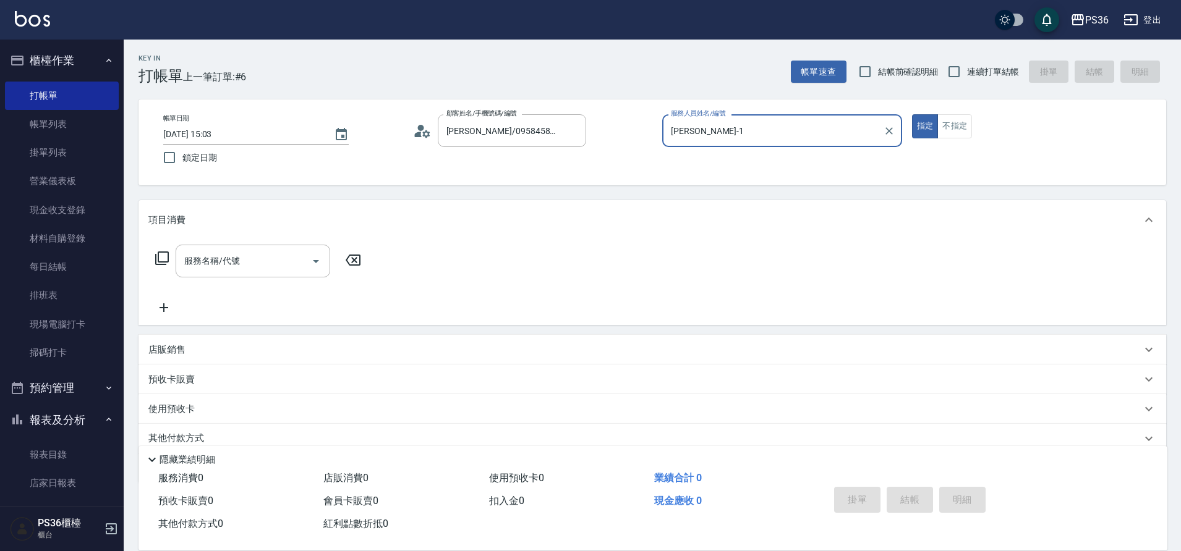
type input "[PERSON_NAME]-1"
click at [164, 257] on icon at bounding box center [162, 258] width 15 height 15
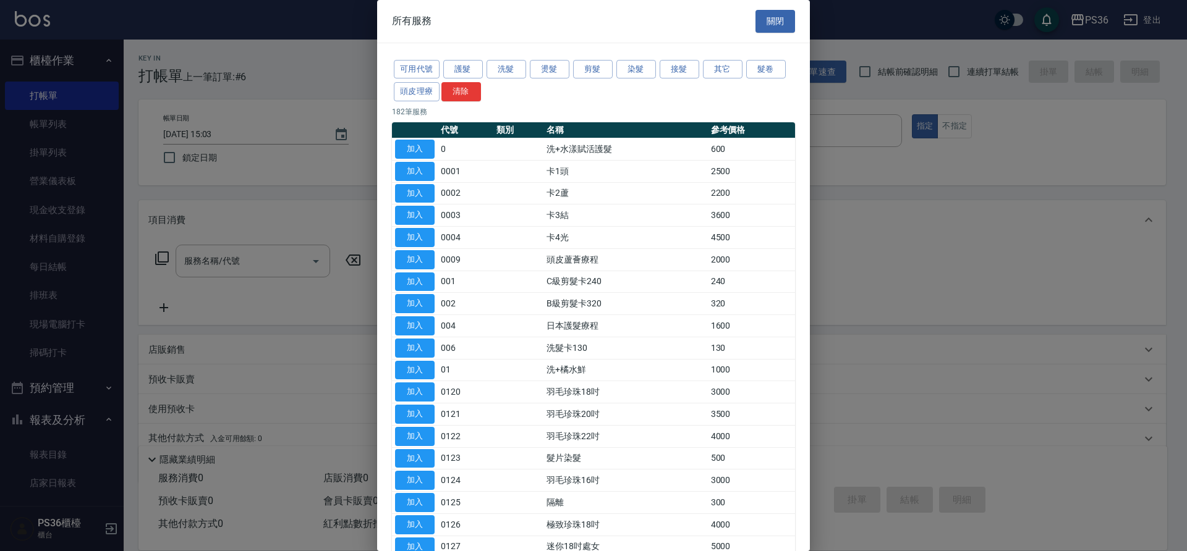
click at [656, 65] on div "可用代號 護髮 洗髮 燙髮 剪髮 染髮 接髮 其它 髮卷 頭皮理療 清除" at bounding box center [593, 81] width 403 height 46
click at [668, 67] on button "接髮" at bounding box center [680, 69] width 40 height 19
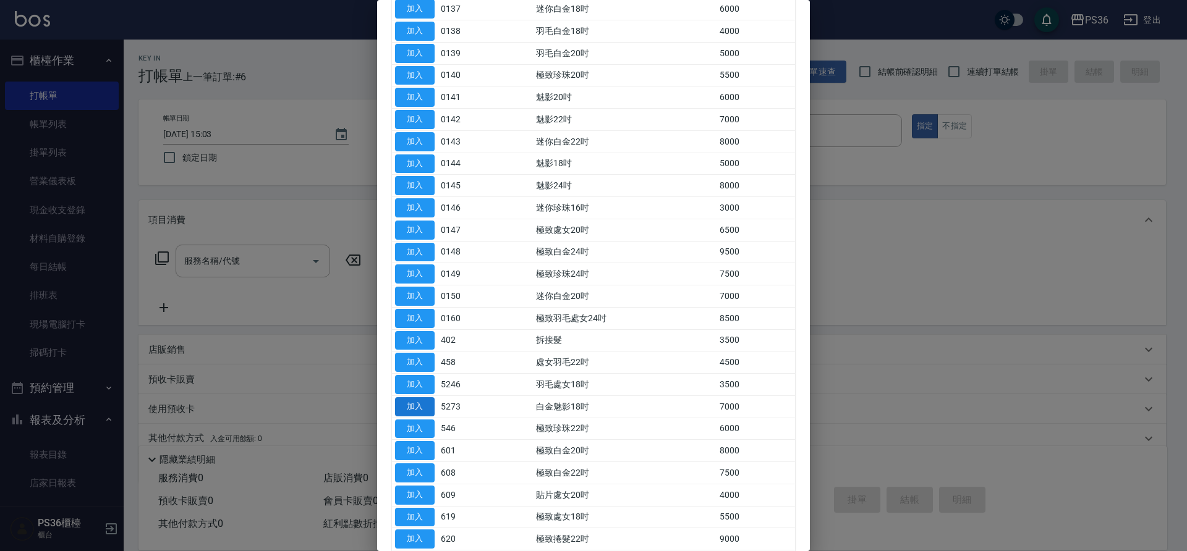
scroll to position [494, 0]
click at [415, 315] on button "加入" at bounding box center [415, 317] width 40 height 19
type input "拆接髮(402)"
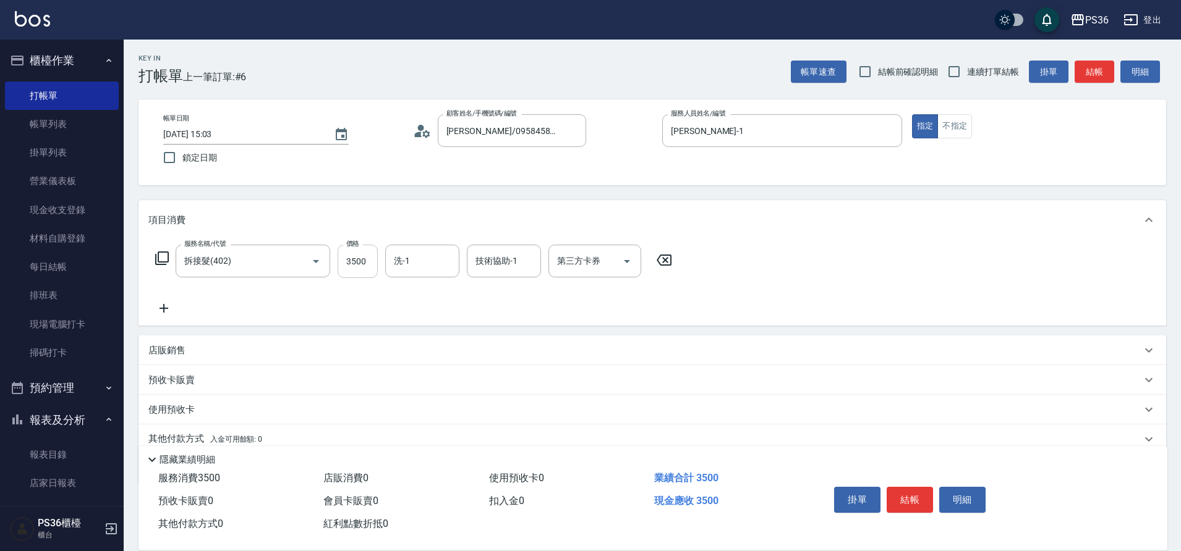
click at [359, 271] on input "3500" at bounding box center [357, 261] width 40 height 33
click at [169, 260] on icon at bounding box center [162, 259] width 14 height 14
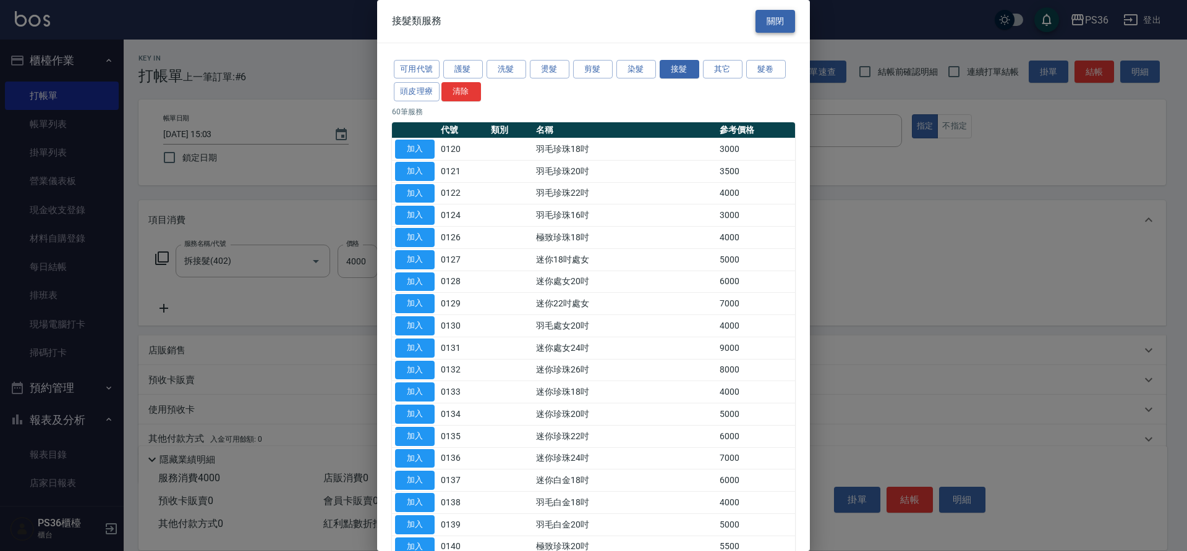
click at [776, 28] on button "關閉" at bounding box center [775, 21] width 40 height 23
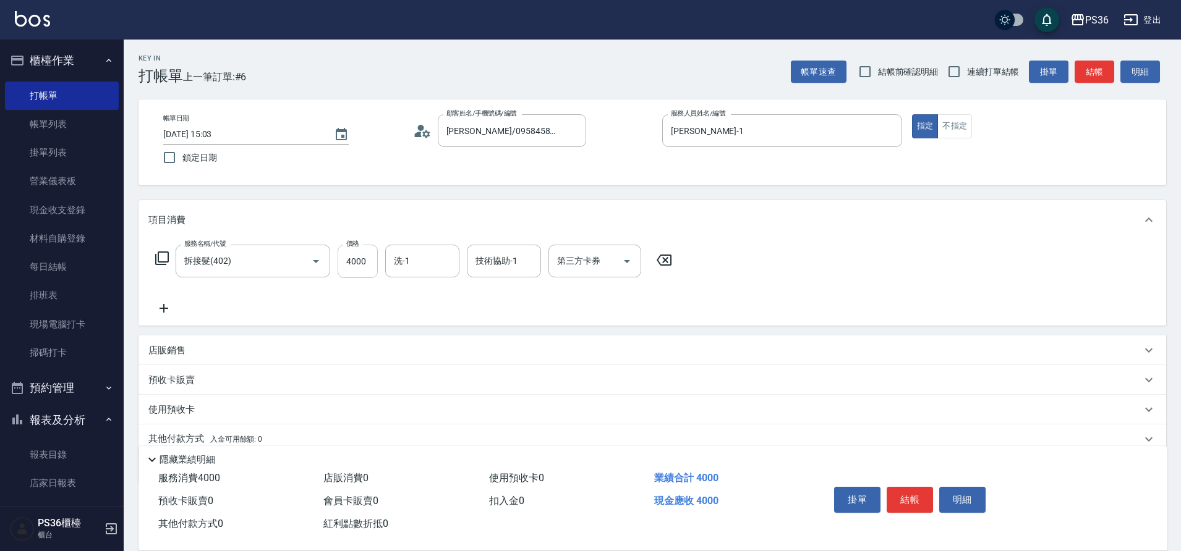
click at [373, 248] on input "4000" at bounding box center [357, 261] width 40 height 33
type input "4700"
click at [472, 259] on input "技術協助-1" at bounding box center [503, 261] width 63 height 22
type input "酪梨-21"
click at [921, 492] on button "結帳" at bounding box center [909, 500] width 46 height 26
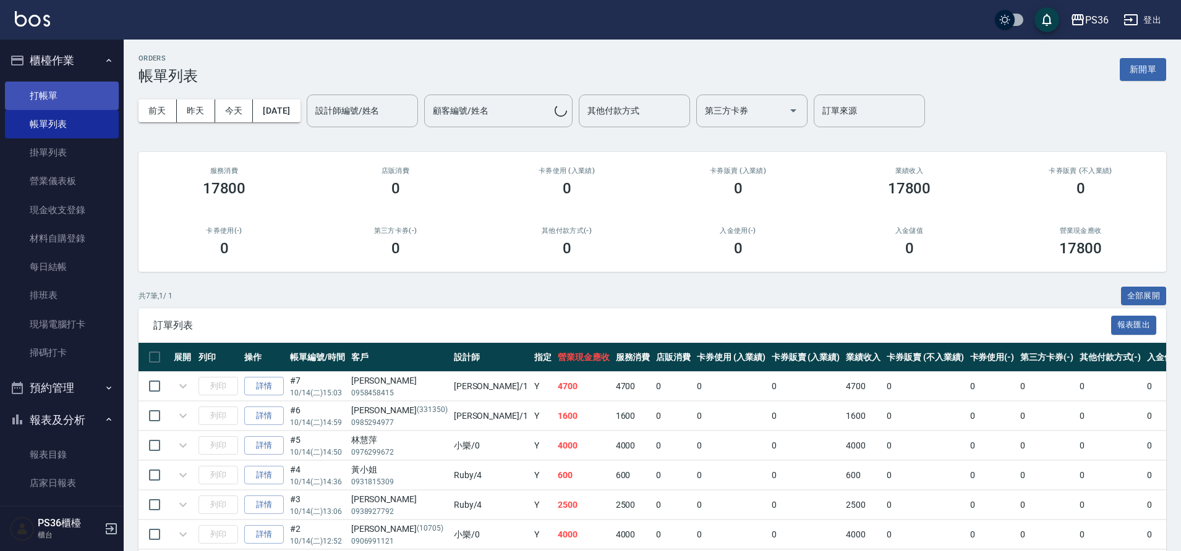
click at [87, 91] on link "打帳單" at bounding box center [62, 96] width 114 height 28
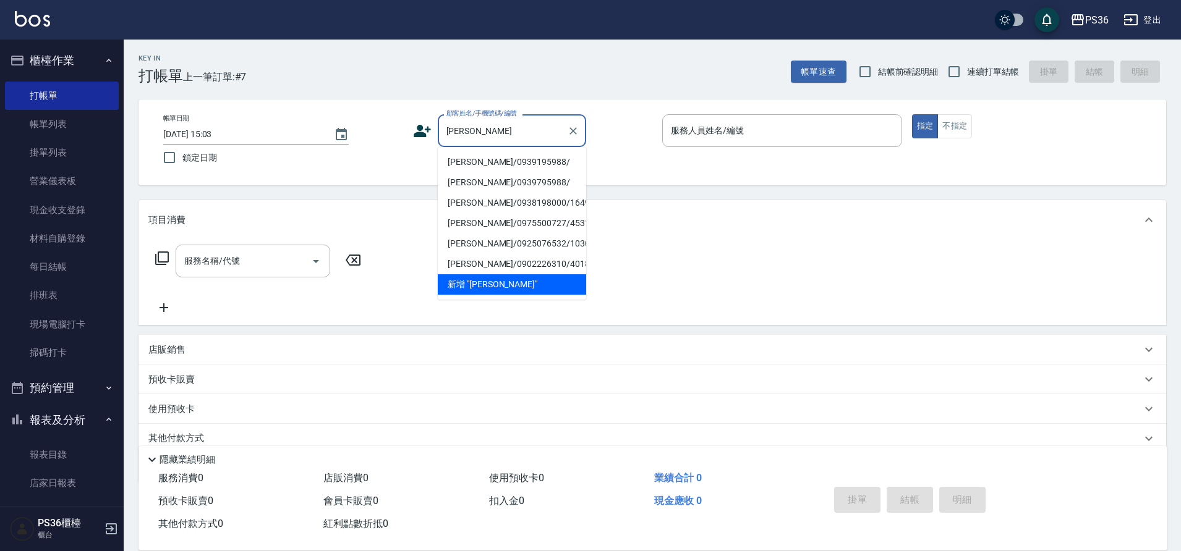
click at [504, 162] on li "[PERSON_NAME]/0939195988/" at bounding box center [512, 162] width 148 height 20
type input "[PERSON_NAME]/0939195988/"
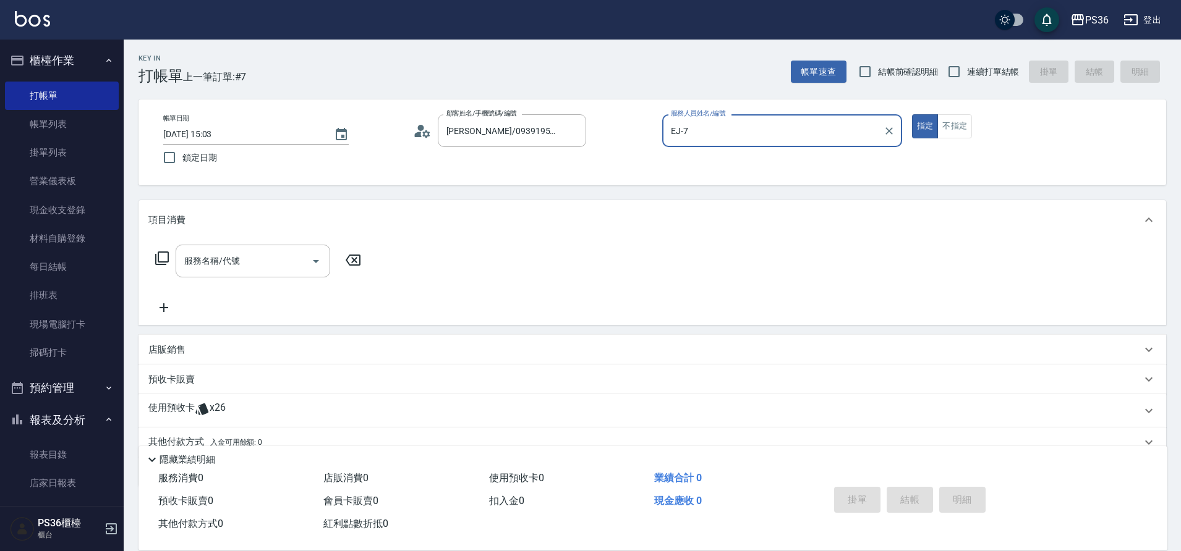
click at [682, 135] on input "EJ-7" at bounding box center [773, 131] width 210 height 22
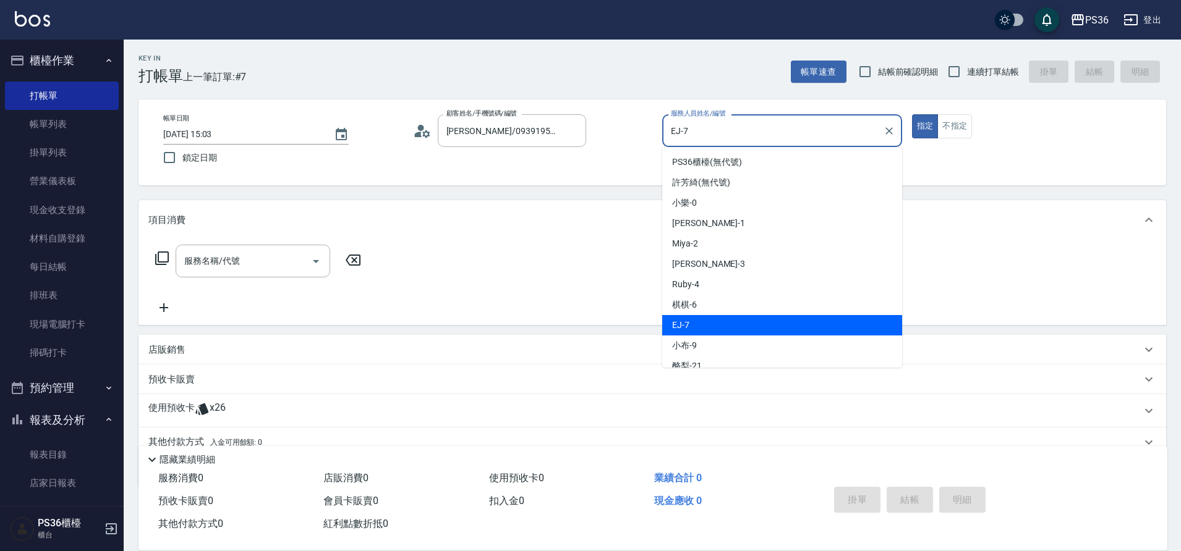
click at [682, 135] on input "EJ-7" at bounding box center [773, 131] width 210 height 22
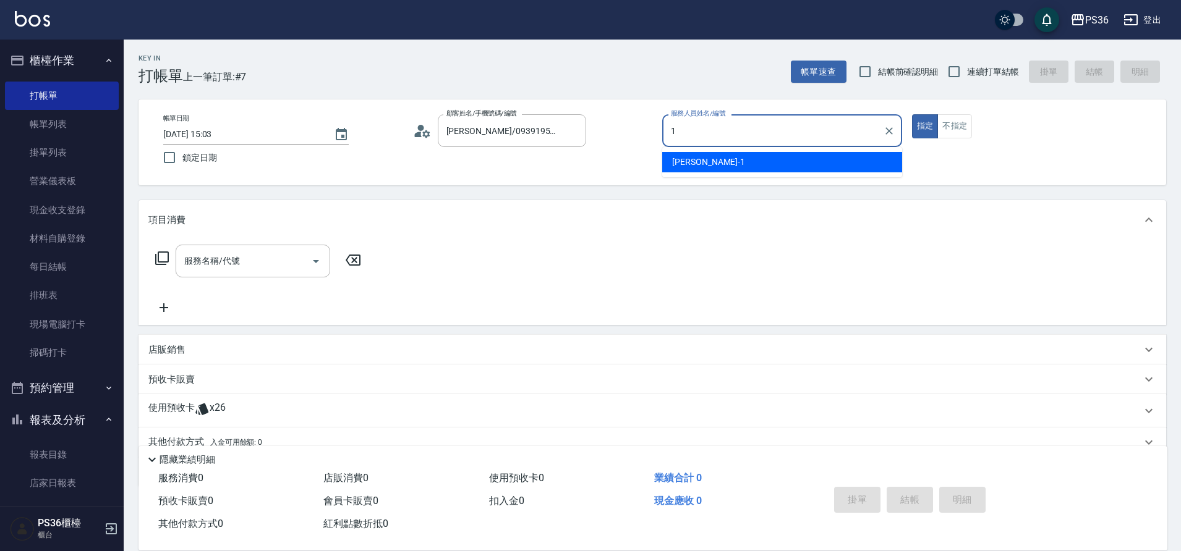
type input "[PERSON_NAME]-1"
type button "true"
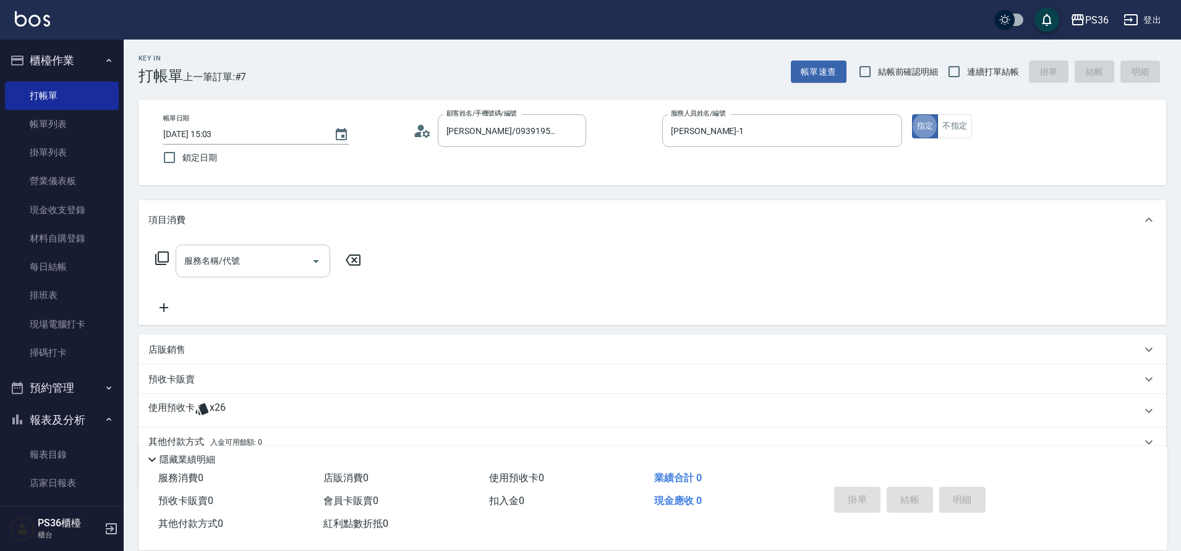
click at [278, 256] on input "服務名稱/代號" at bounding box center [243, 261] width 125 height 22
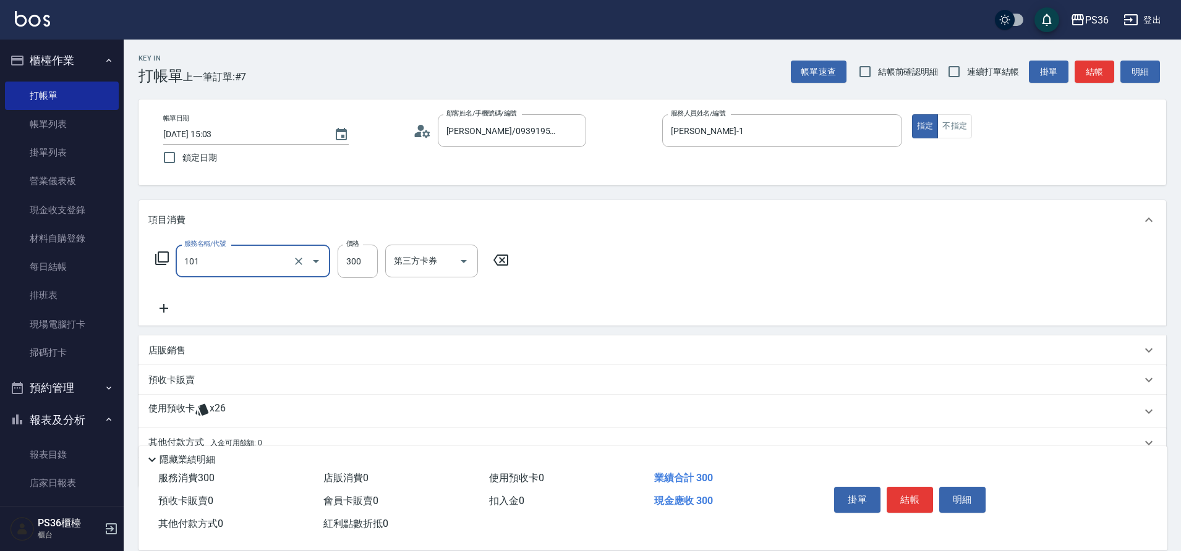
type input "洗髮(101)"
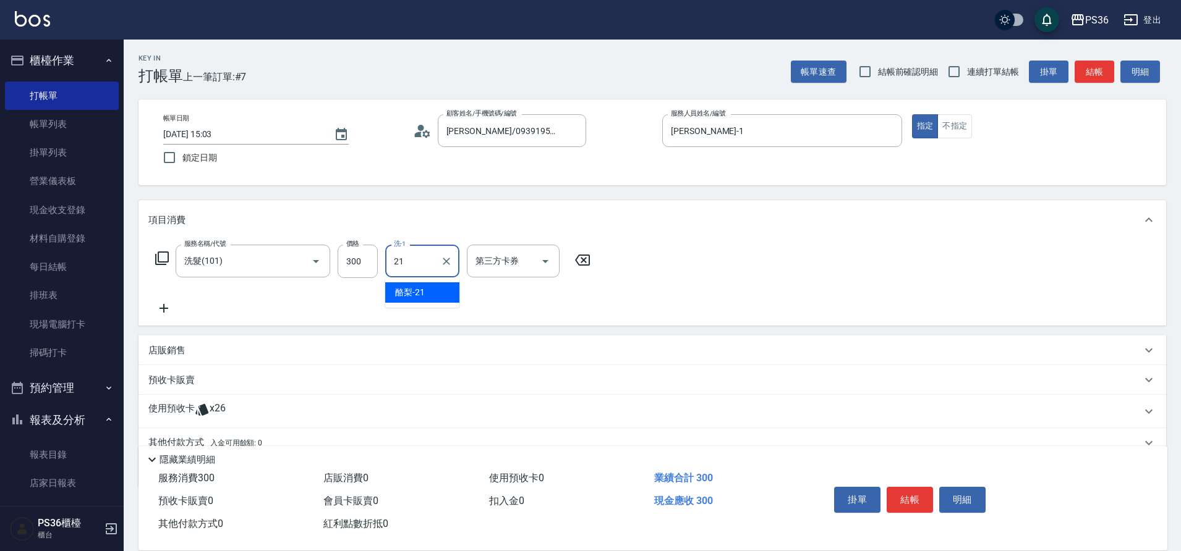
type input "酪梨-21"
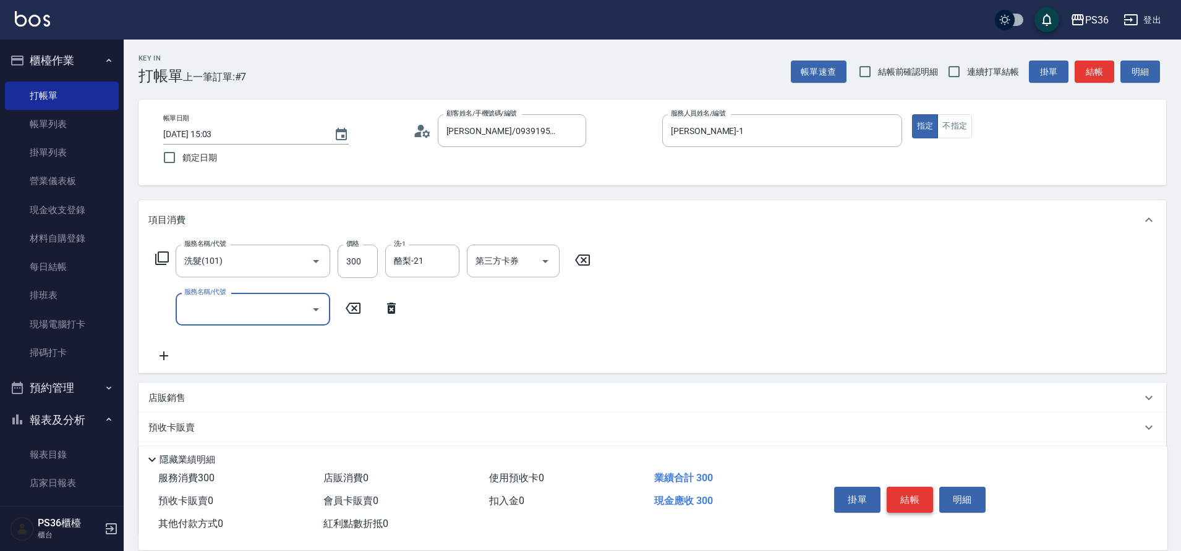
click at [903, 496] on button "結帳" at bounding box center [909, 500] width 46 height 26
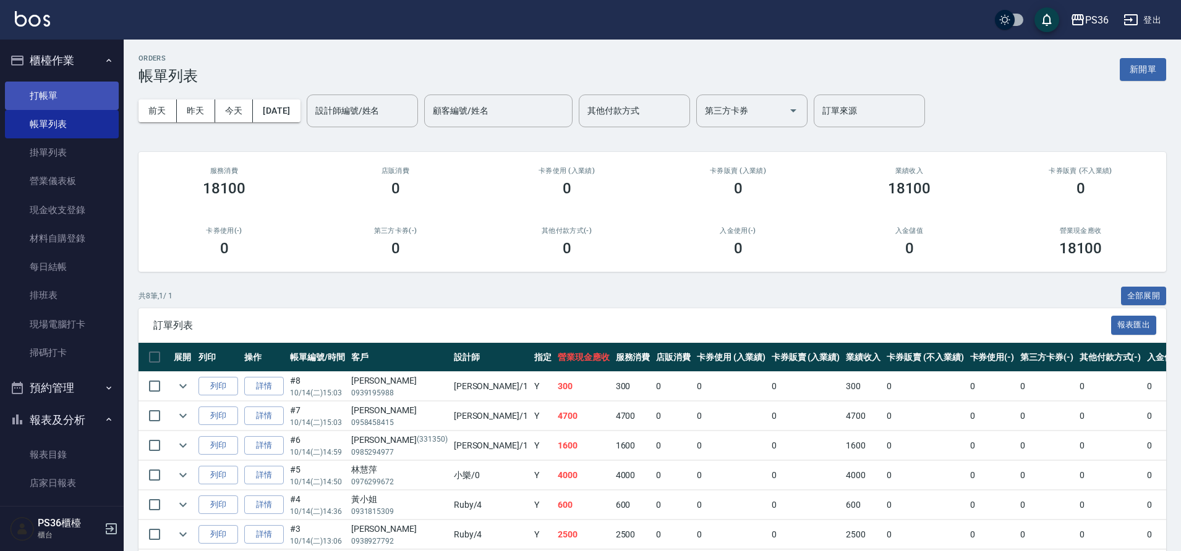
click at [54, 94] on link "打帳單" at bounding box center [62, 96] width 114 height 28
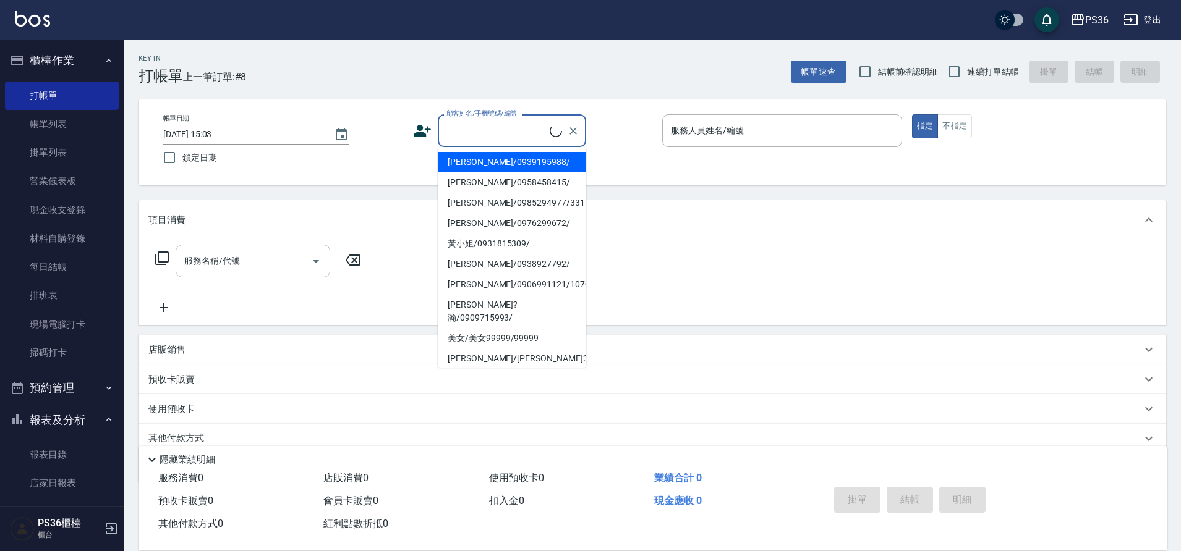
click at [480, 125] on input "顧客姓名/手機號碼/編號" at bounding box center [496, 131] width 106 height 22
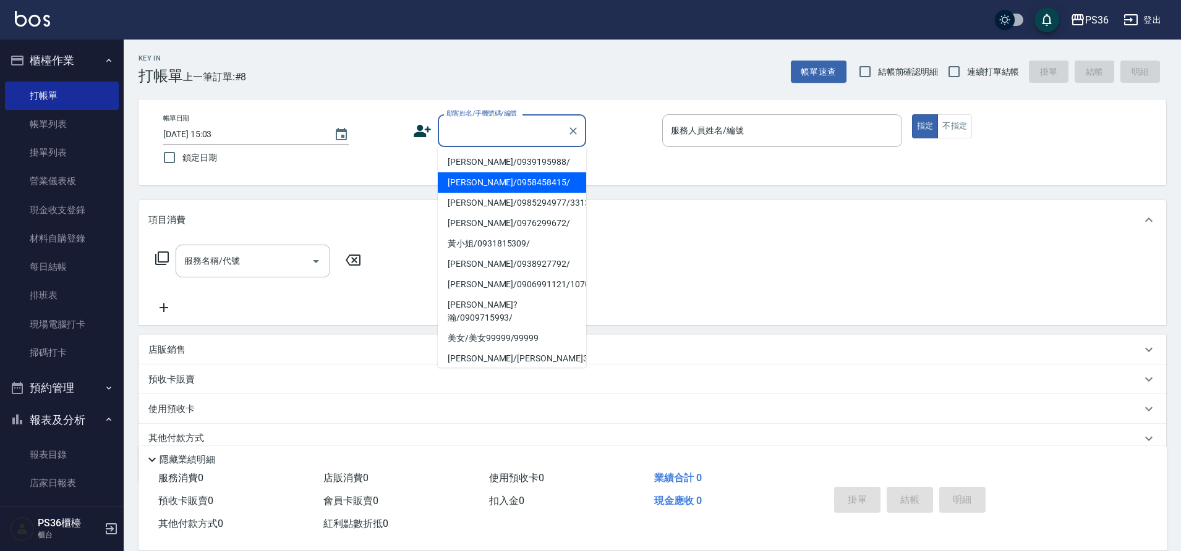
click at [481, 179] on li "[PERSON_NAME]/0958458415/" at bounding box center [512, 182] width 148 height 20
type input "[PERSON_NAME]/0958458415/"
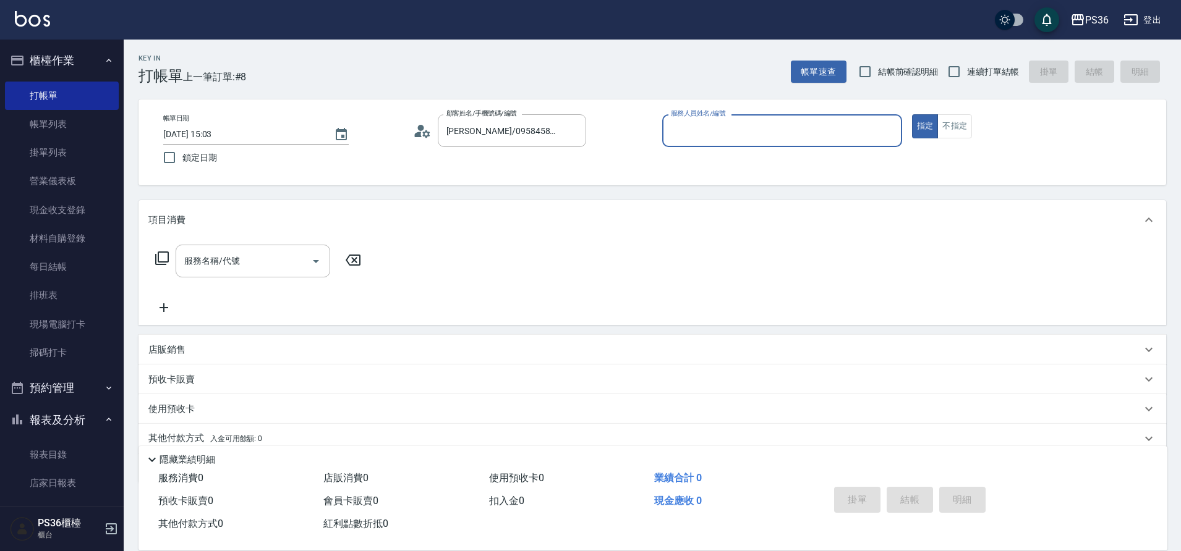
type input "[PERSON_NAME]-1"
click at [418, 127] on circle at bounding box center [420, 128] width 6 height 6
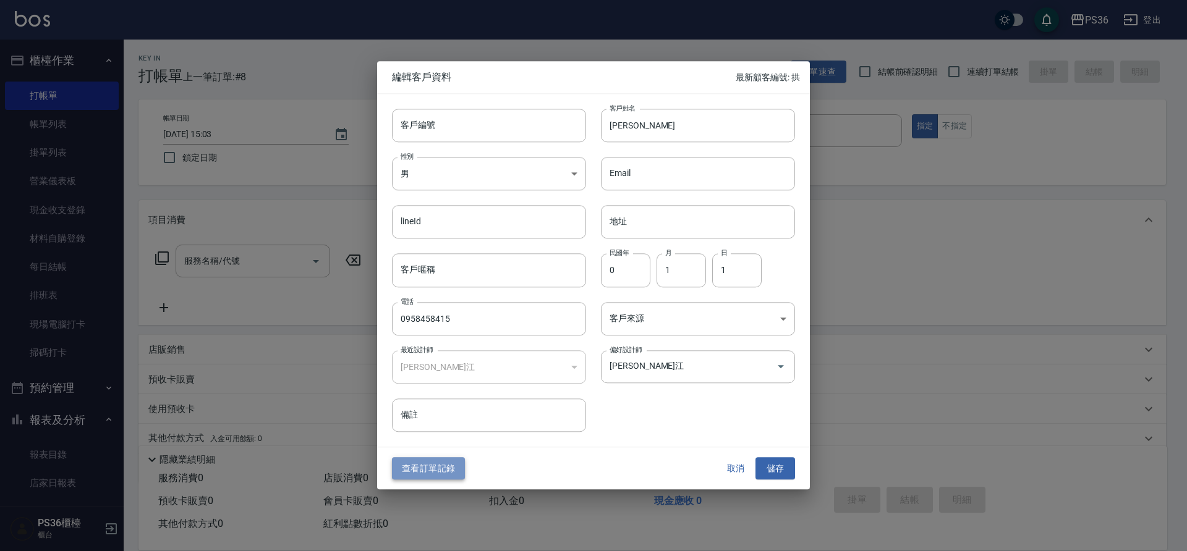
click at [430, 464] on button "查看訂單記錄" at bounding box center [428, 468] width 73 height 23
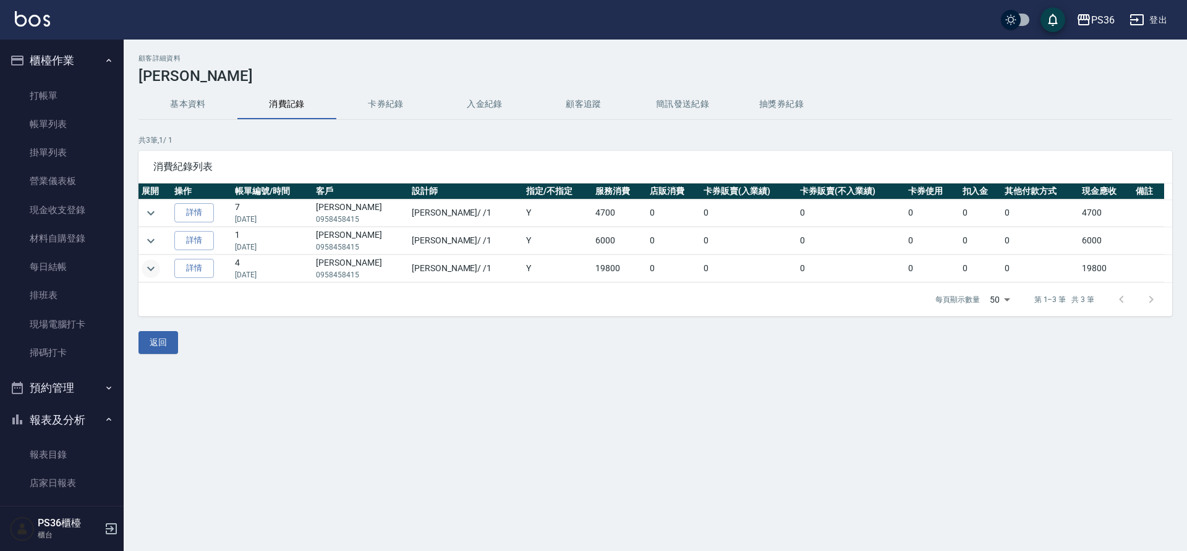
click at [155, 266] on icon "expand row" at bounding box center [150, 268] width 15 height 15
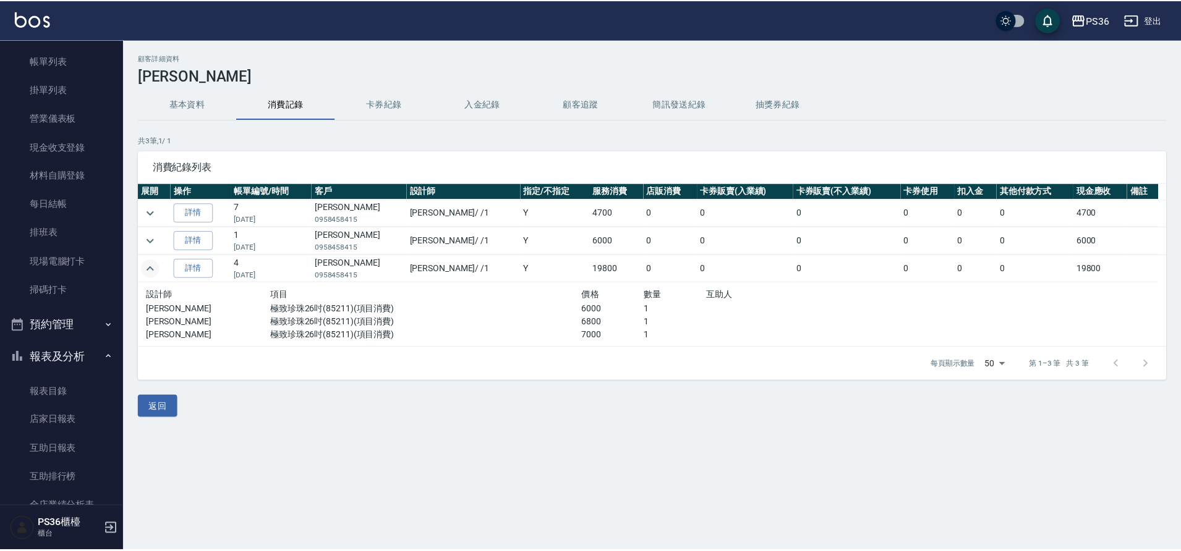
scroll to position [124, 0]
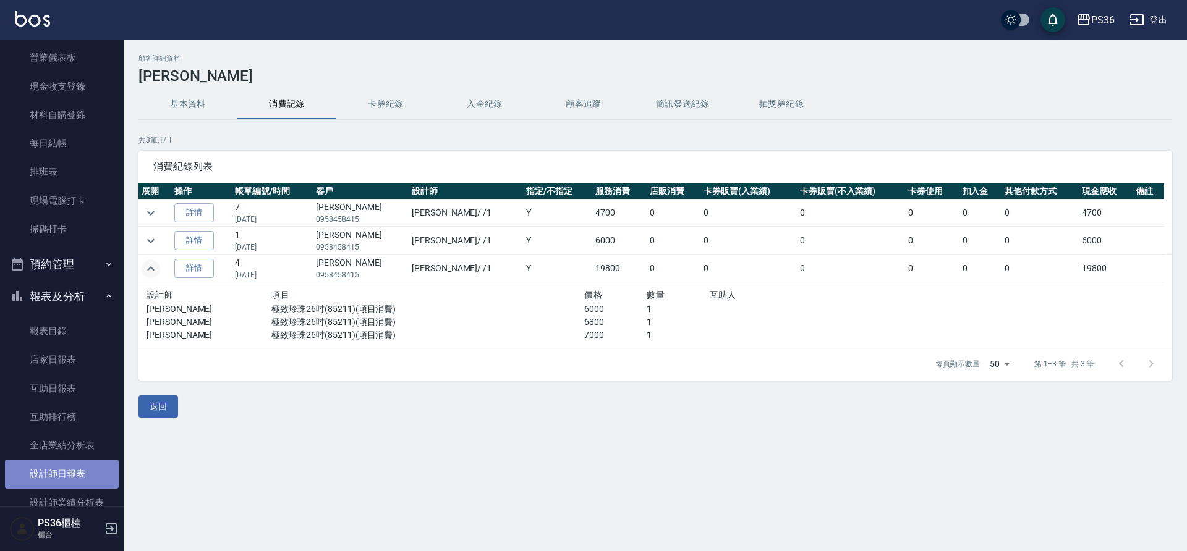
click at [72, 461] on link "設計師日報表" at bounding box center [62, 474] width 114 height 28
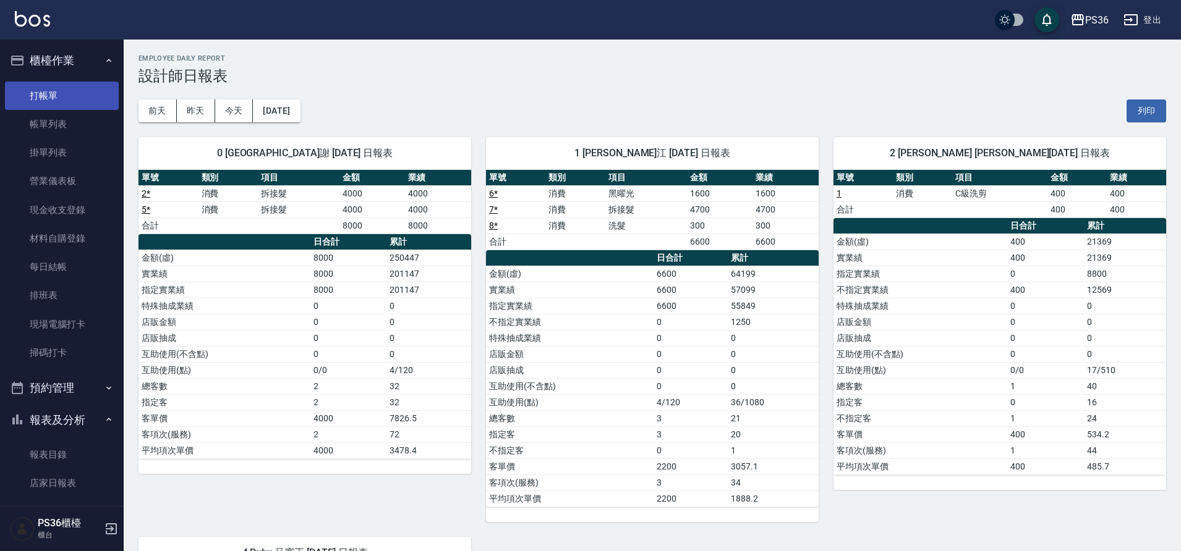
click at [41, 91] on link "打帳單" at bounding box center [62, 96] width 114 height 28
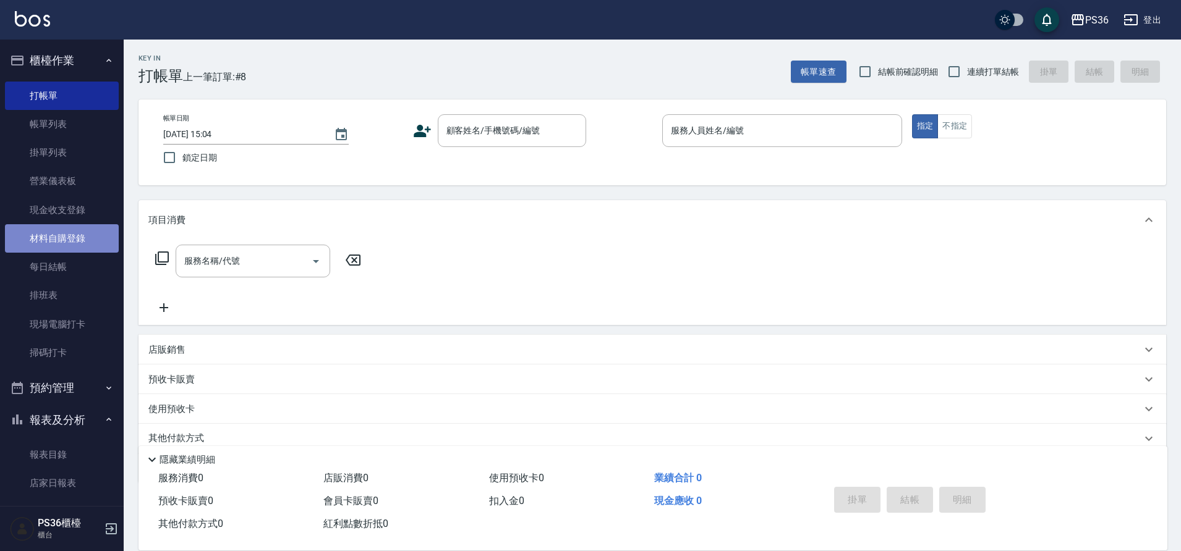
click at [64, 235] on link "材料自購登錄" at bounding box center [62, 238] width 114 height 28
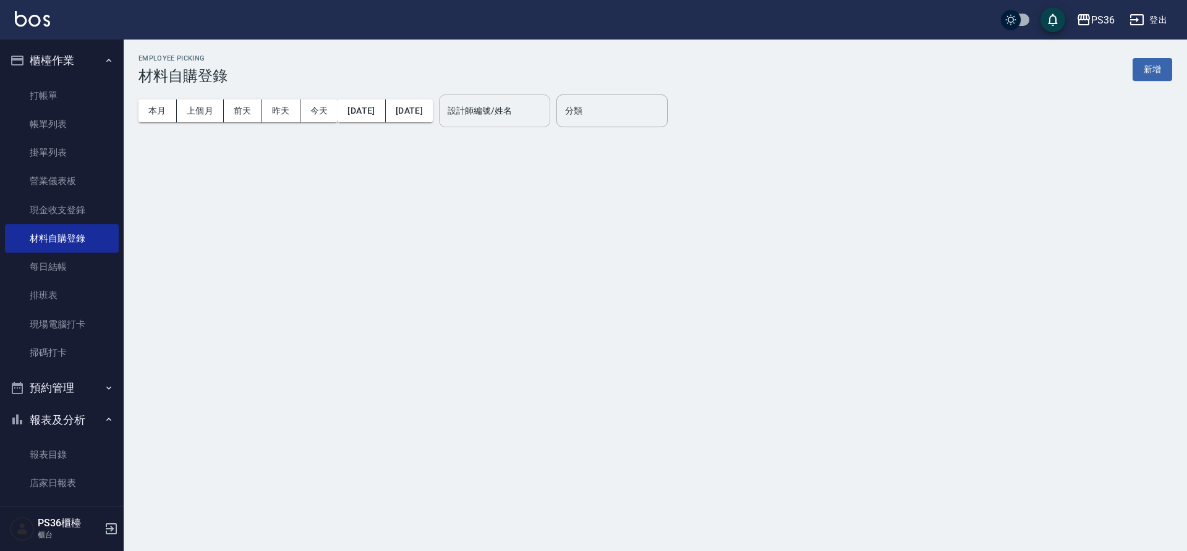
click at [524, 113] on input "設計師編號/姓名" at bounding box center [494, 111] width 100 height 22
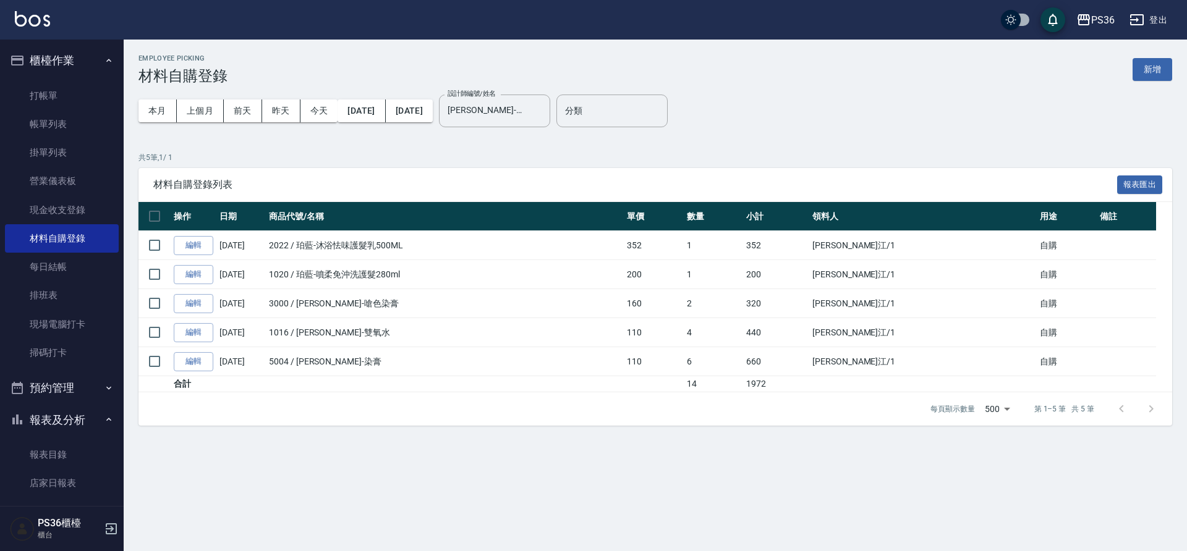
type input "[PERSON_NAME]-1"
